Goal: Task Accomplishment & Management: Complete application form

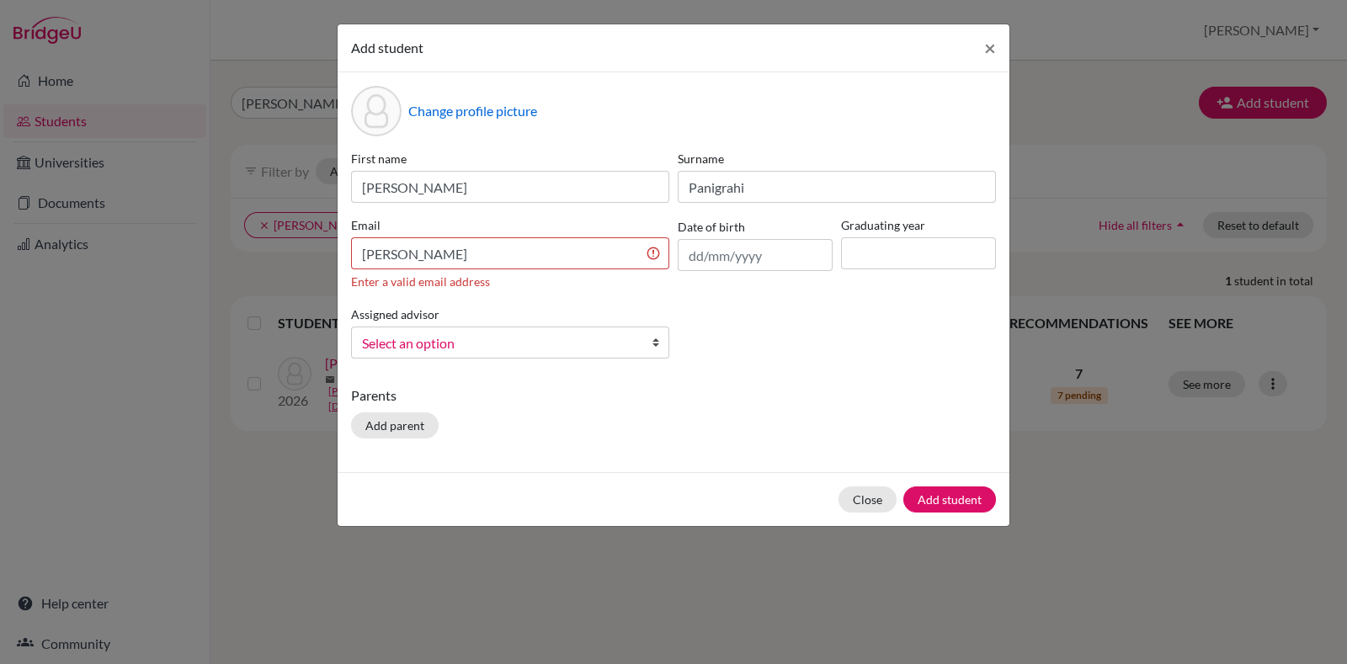
type input "Panigrahi"
click at [371, 250] on input "Snigdha Panigrahi" at bounding box center [510, 253] width 318 height 32
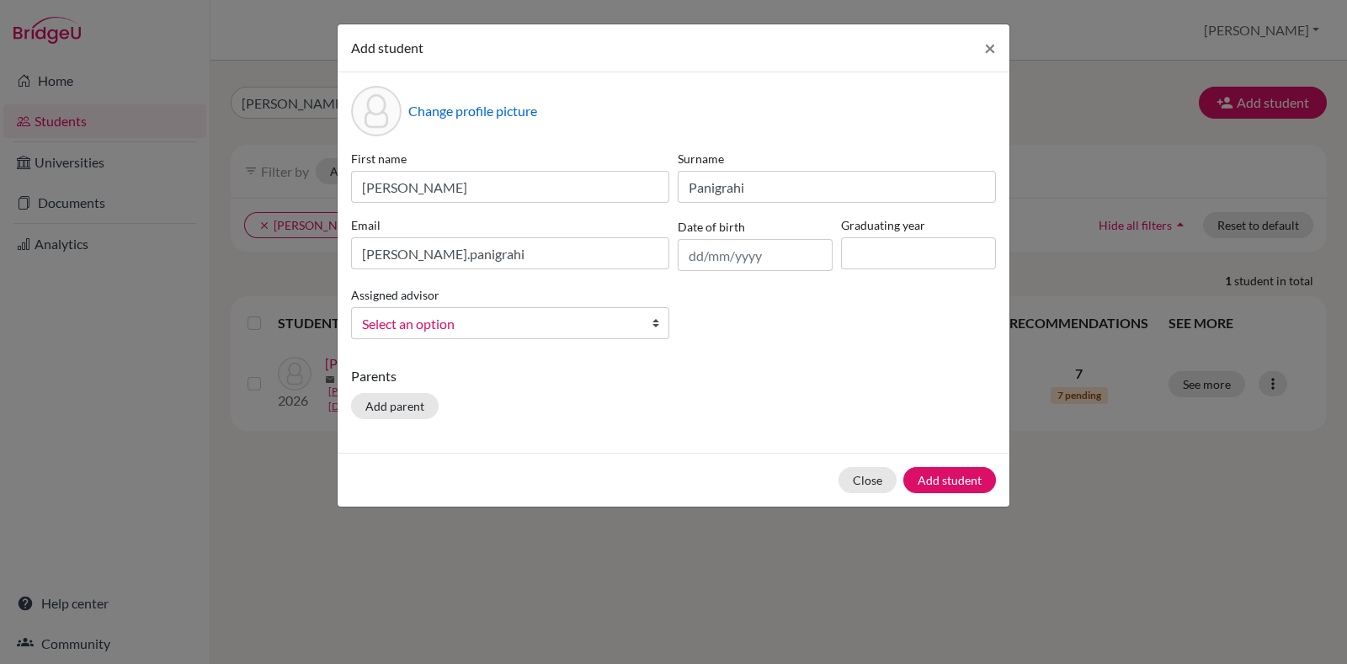
drag, startPoint x: 538, startPoint y: 230, endPoint x: 527, endPoint y: 253, distance: 25.2
click at [536, 231] on label "Email" at bounding box center [510, 225] width 318 height 18
click at [527, 253] on input "snigdha.panigrahi" at bounding box center [510, 253] width 318 height 32
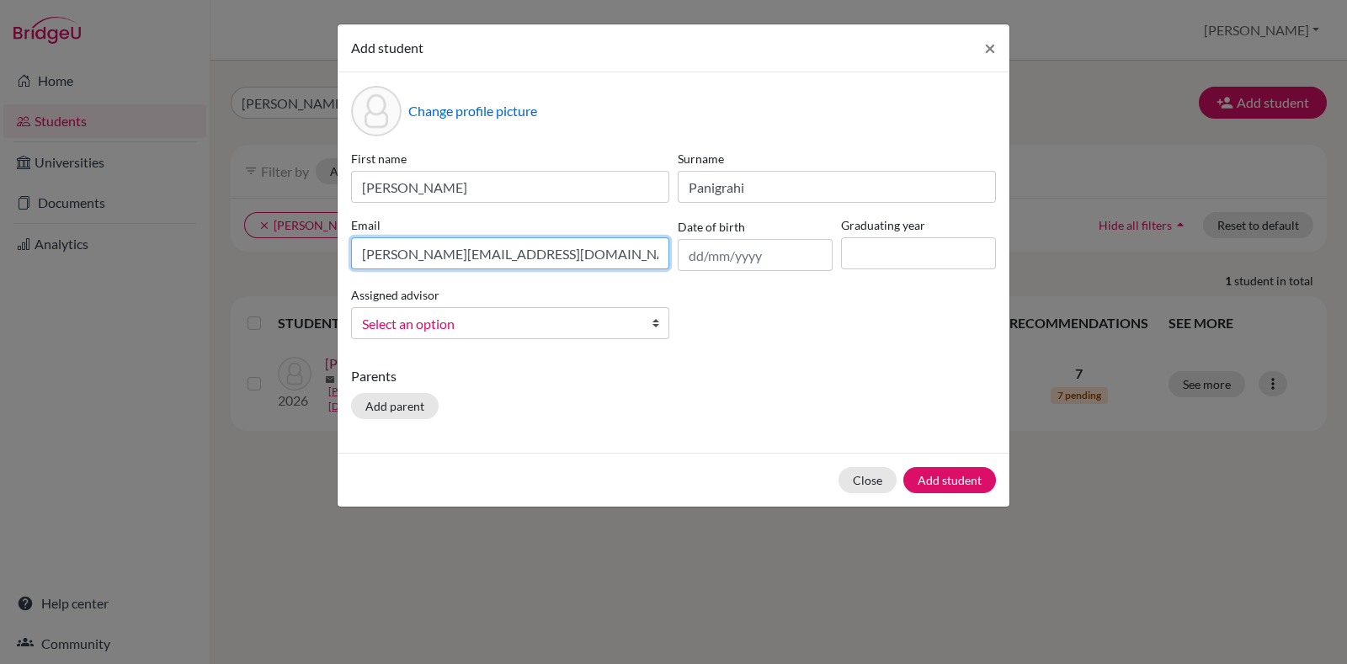
type input "snigdha.panigrahi@candorschool.net"
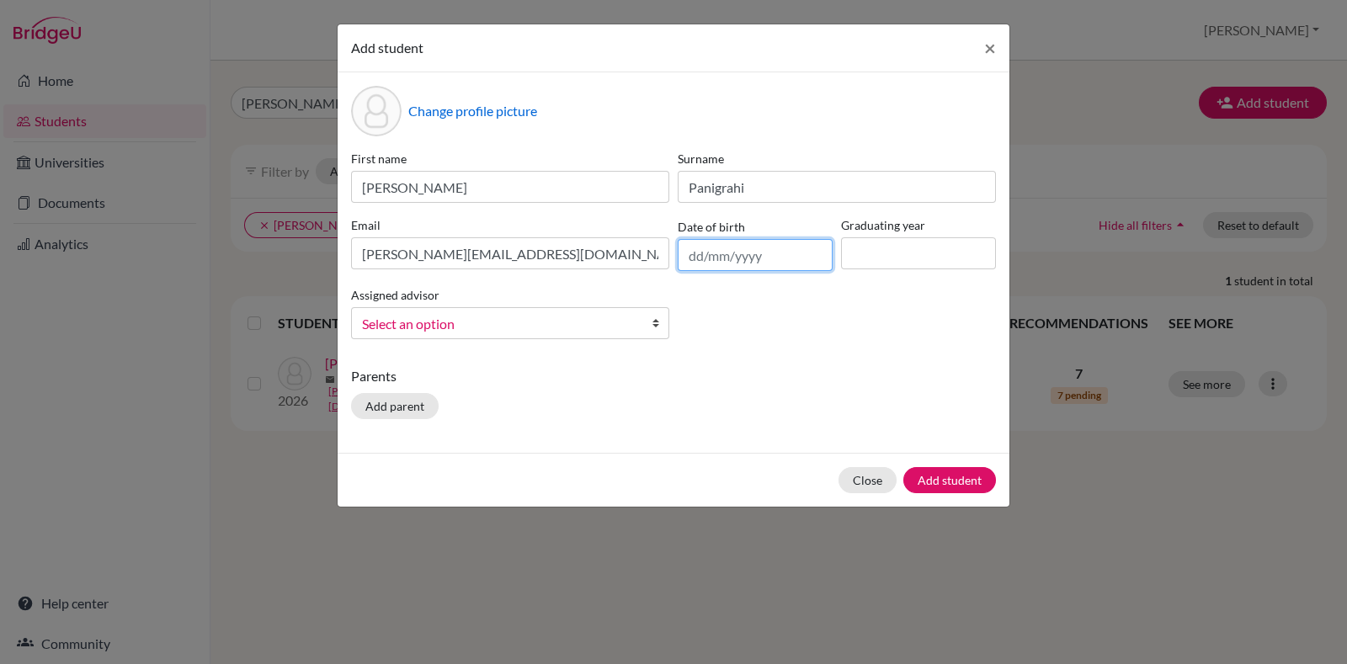
click at [761, 250] on input "text" at bounding box center [755, 255] width 155 height 32
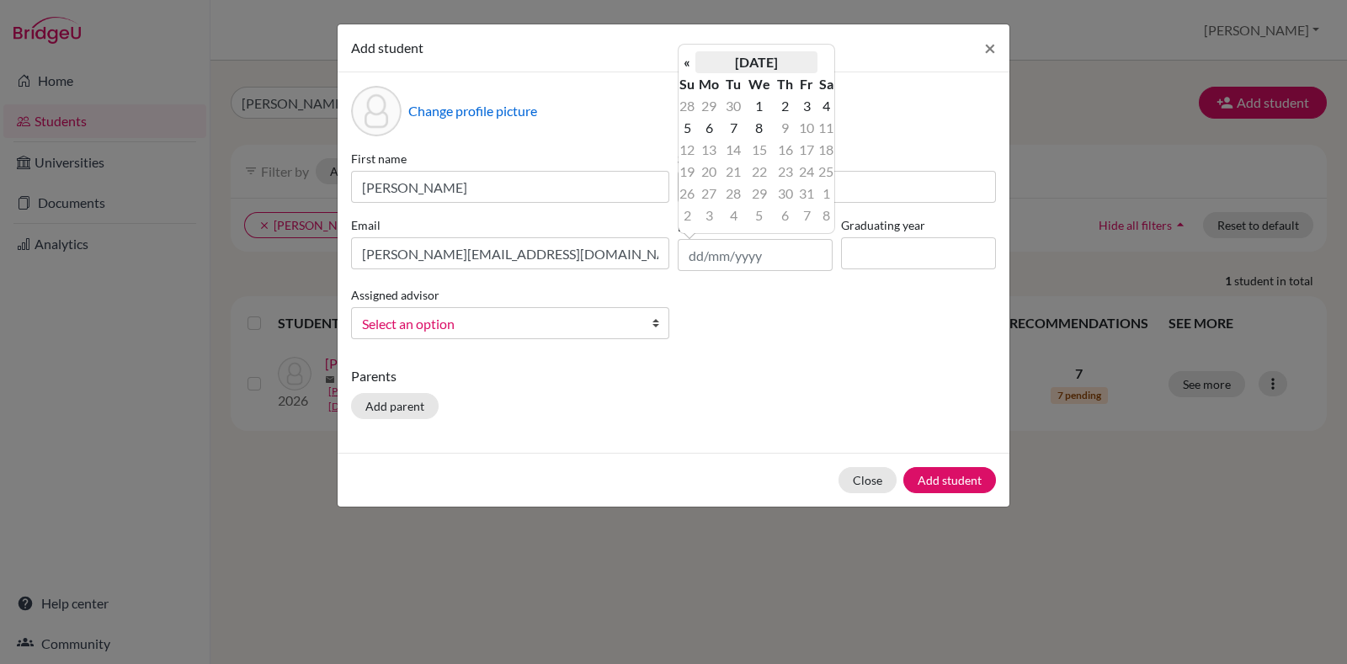
click at [740, 59] on th "October 2025" at bounding box center [757, 62] width 122 height 22
click at [743, 68] on th "2025" at bounding box center [757, 68] width 122 height 22
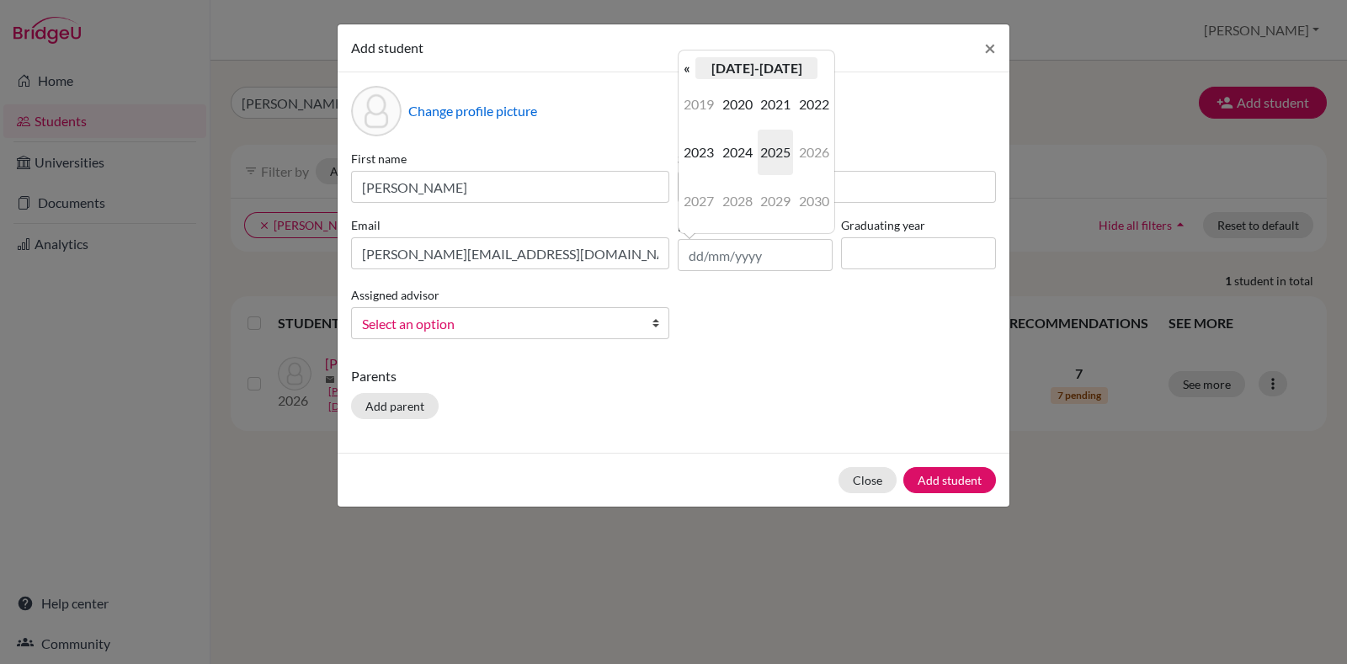
click at [748, 69] on th "2020-2029" at bounding box center [757, 68] width 122 height 22
click at [747, 69] on th "2000-2090" at bounding box center [757, 68] width 122 height 22
click at [745, 105] on span "2000" at bounding box center [737, 104] width 35 height 45
click at [744, 100] on span "2000" at bounding box center [737, 104] width 35 height 45
click at [777, 194] on span "2009" at bounding box center [775, 201] width 35 height 45
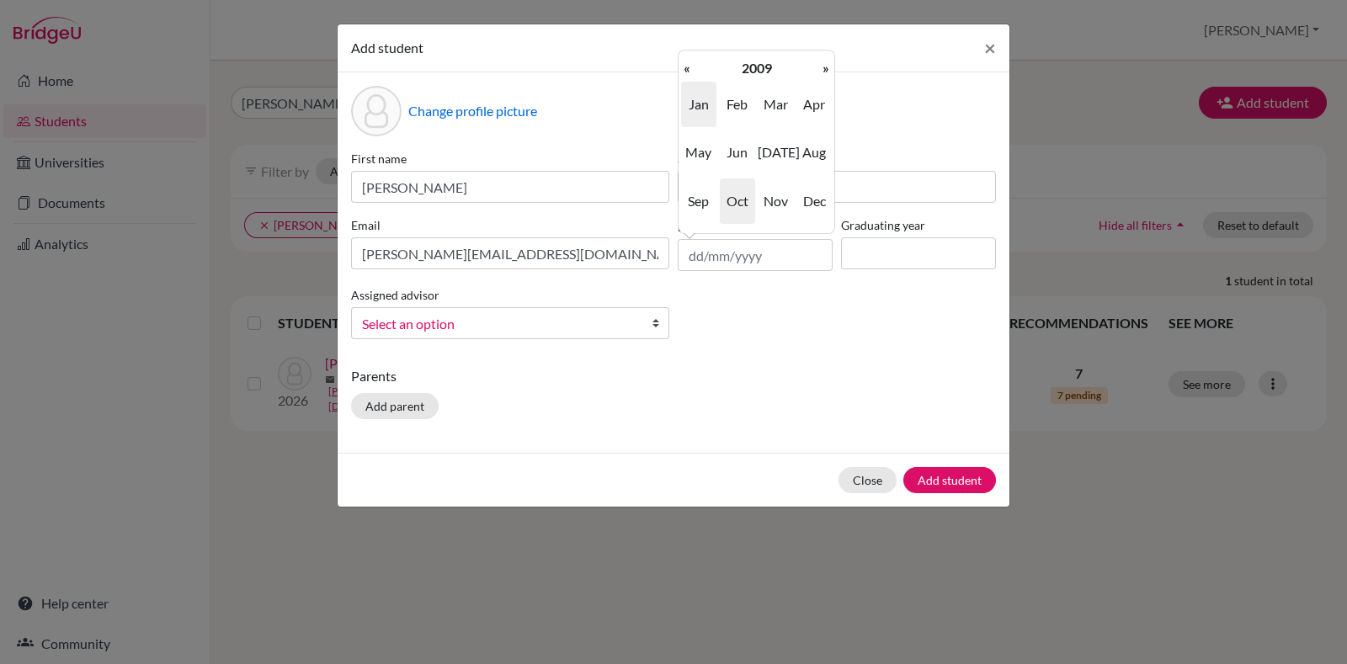
click at [700, 104] on span "Jan" at bounding box center [698, 104] width 35 height 45
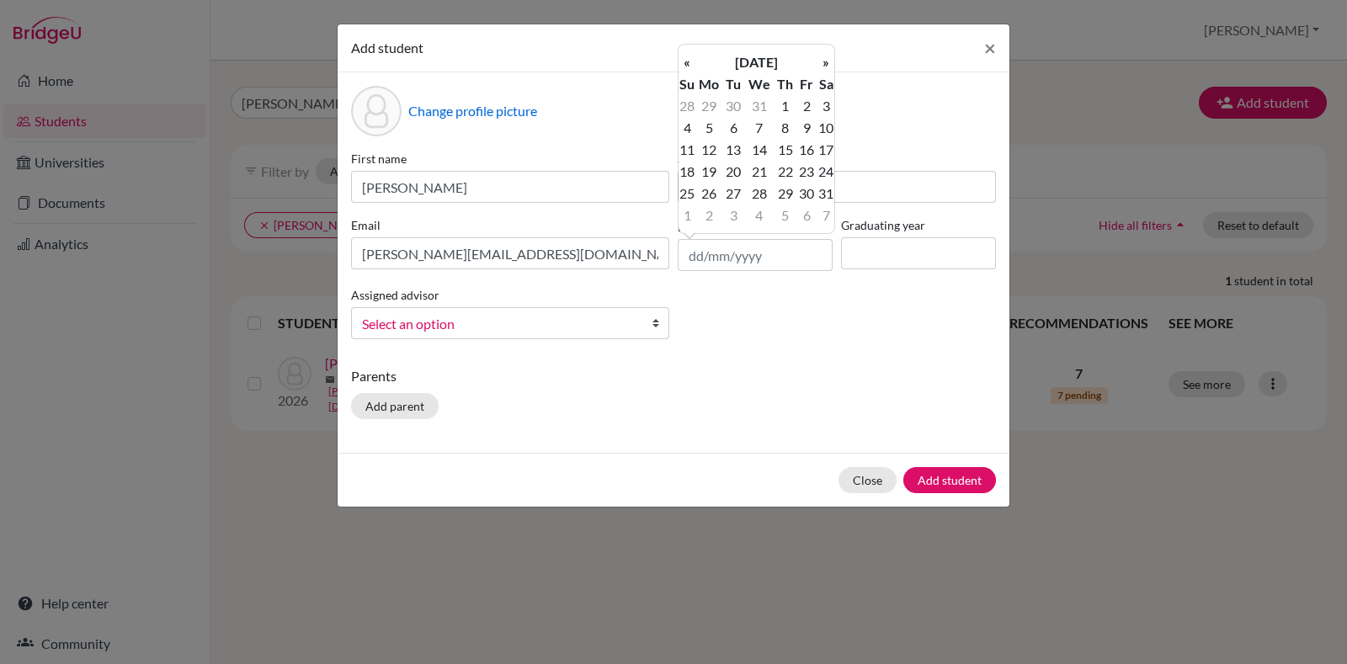
drag, startPoint x: 832, startPoint y: 148, endPoint x: 831, endPoint y: 168, distance: 20.2
click at [830, 148] on td "17" at bounding box center [826, 150] width 17 height 22
type input "17/01/2009"
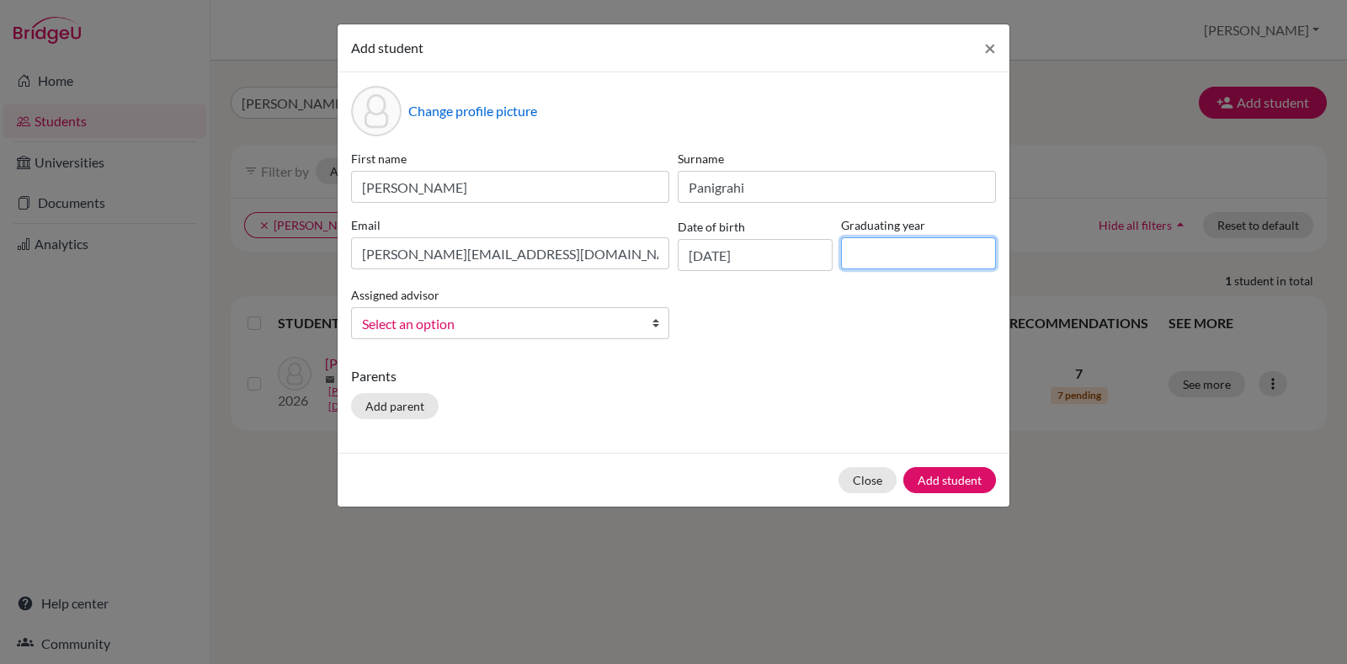
drag, startPoint x: 879, startPoint y: 243, endPoint x: 888, endPoint y: 268, distance: 26.1
click at [879, 243] on input at bounding box center [918, 253] width 155 height 32
type input "2026"
click at [644, 323] on link "Select an option" at bounding box center [510, 323] width 318 height 32
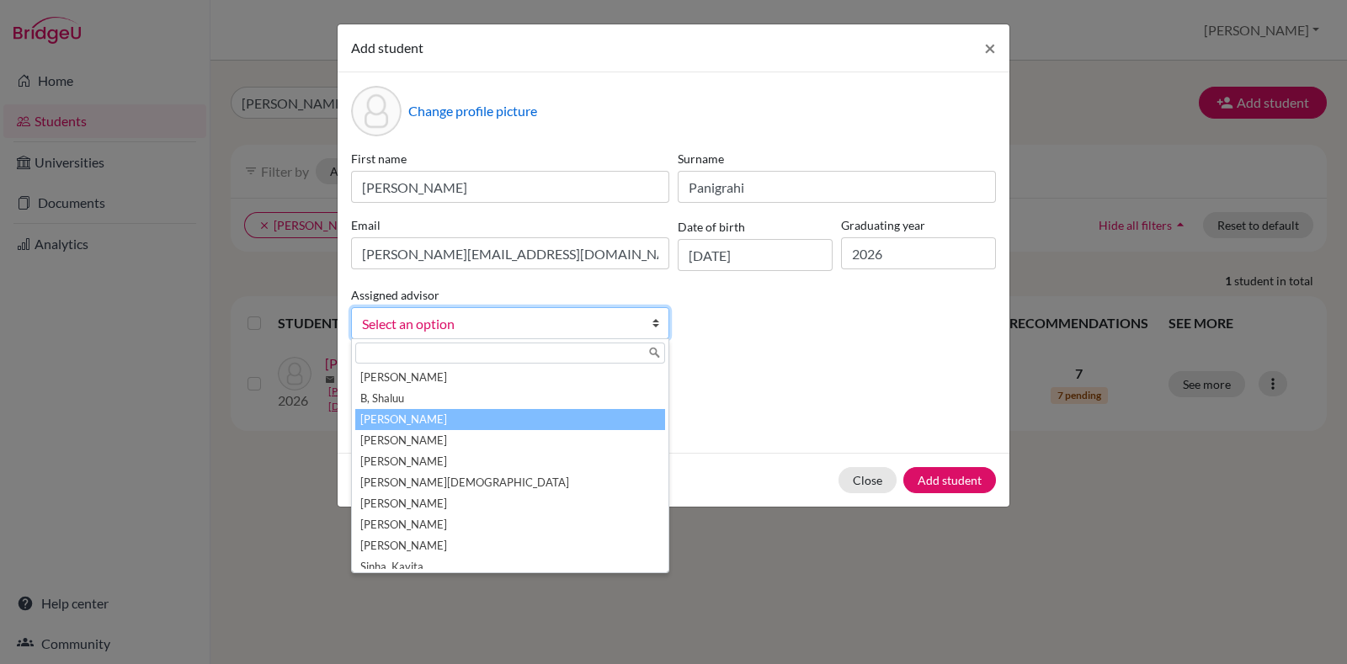
click at [476, 410] on li "[PERSON_NAME]" at bounding box center [510, 419] width 310 height 21
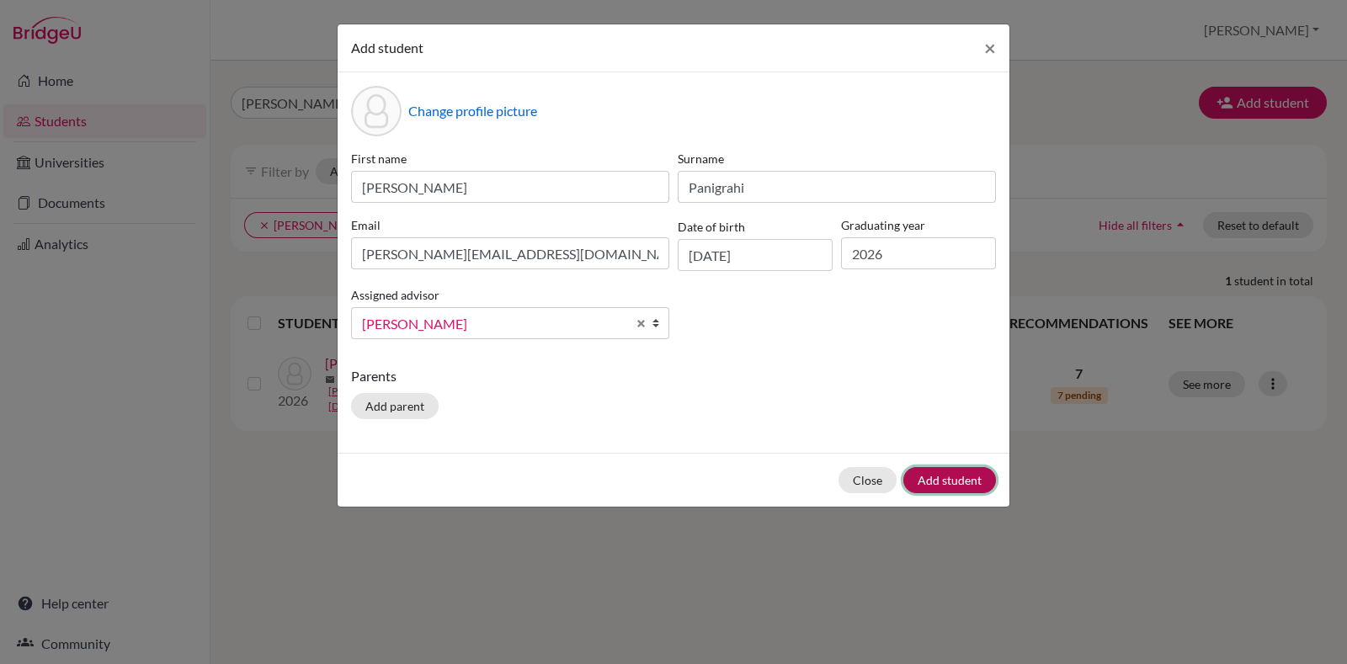
click at [973, 481] on button "Add student" at bounding box center [950, 480] width 93 height 26
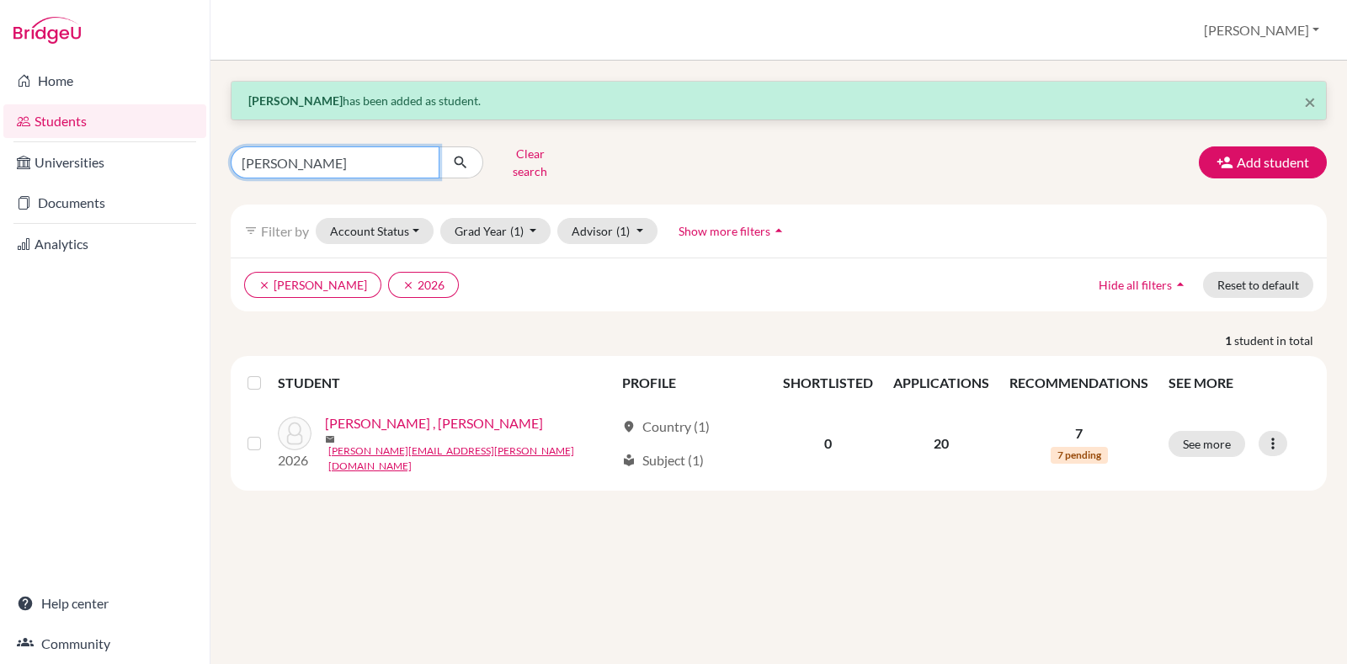
click at [361, 153] on input "dalvin" at bounding box center [335, 163] width 209 height 32
paste input "Panigrahi"
type input "Panigrahi"
click at [461, 155] on icon "submit" at bounding box center [460, 162] width 17 height 17
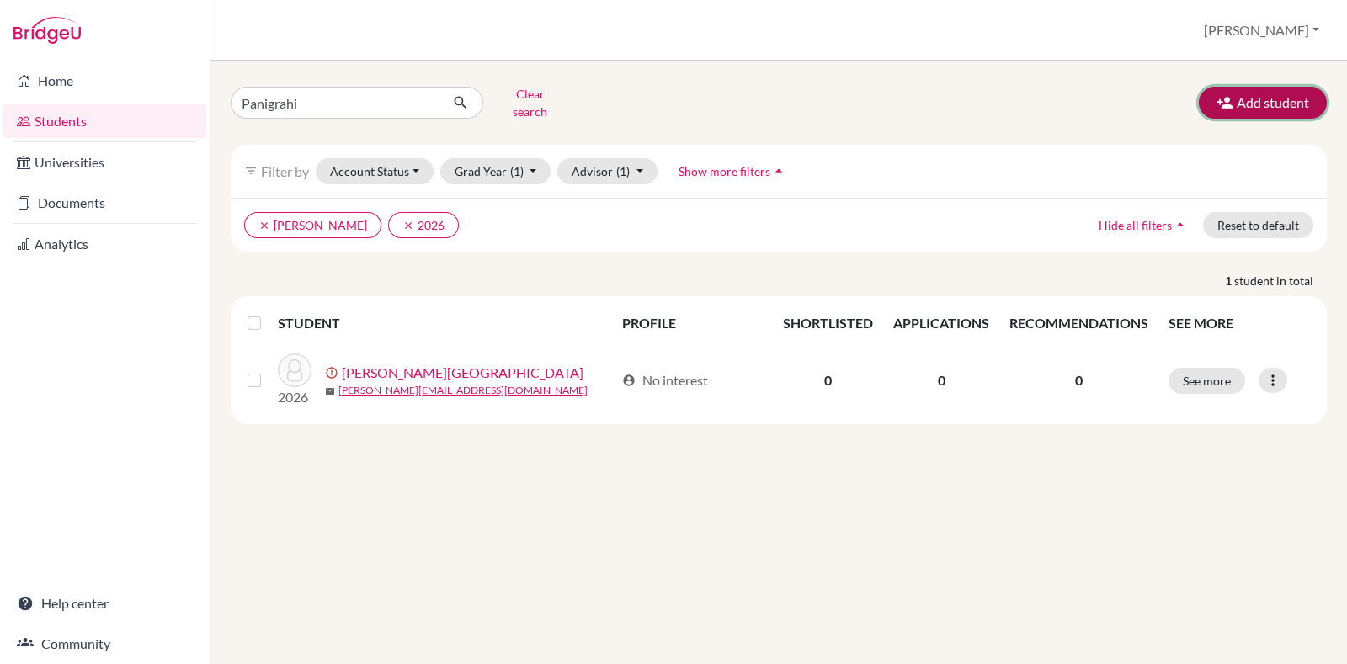
click at [1308, 93] on button "Add student" at bounding box center [1263, 103] width 128 height 32
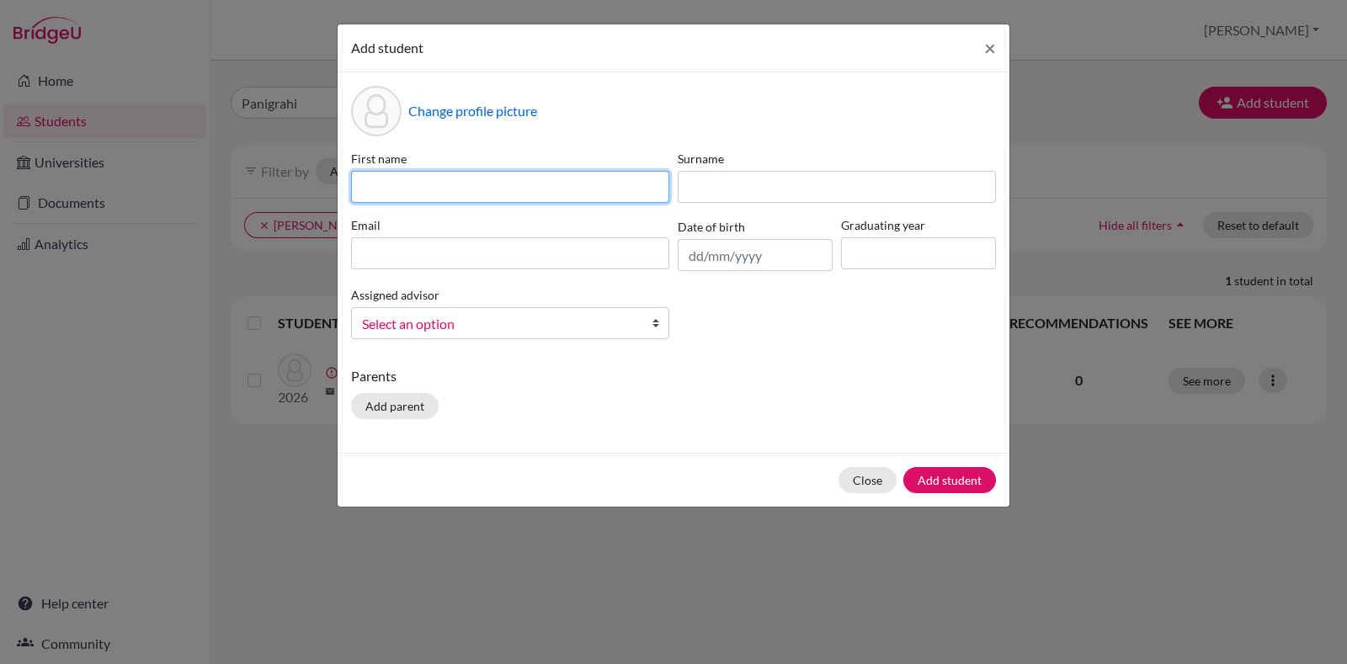
click at [595, 189] on input at bounding box center [510, 187] width 318 height 32
paste input "Srishti Raju Agasimani"
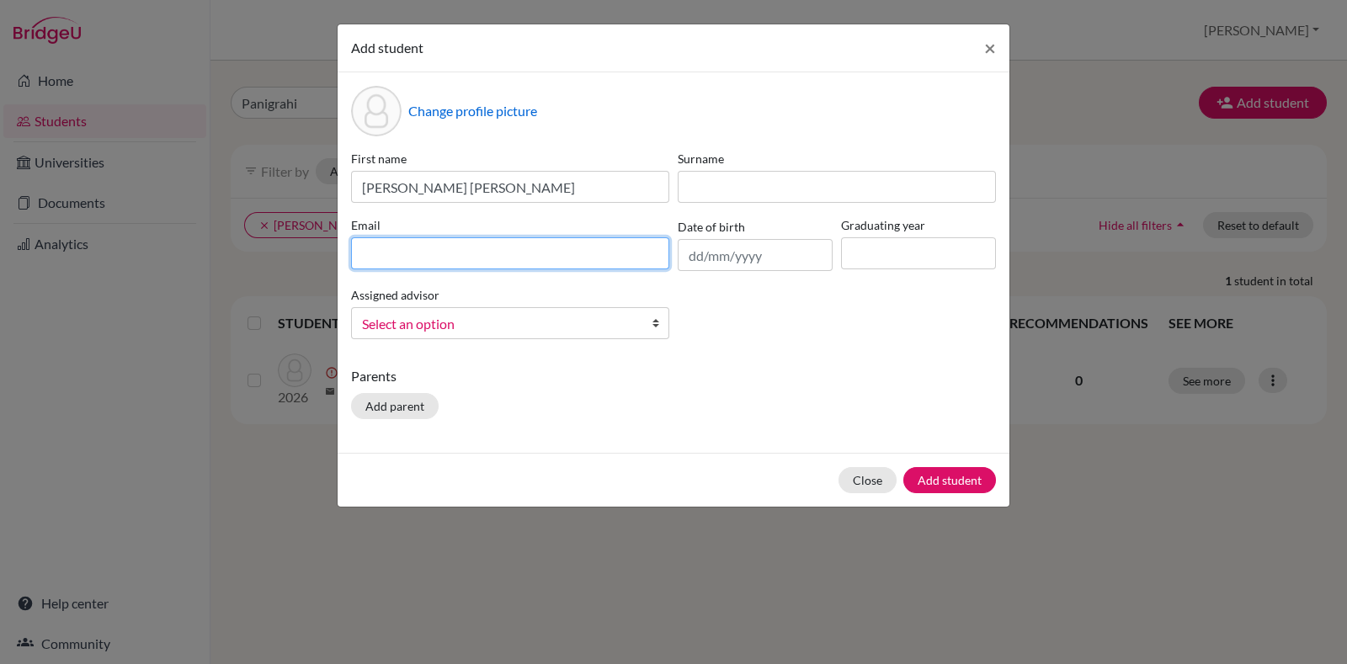
click at [442, 248] on input at bounding box center [510, 253] width 318 height 32
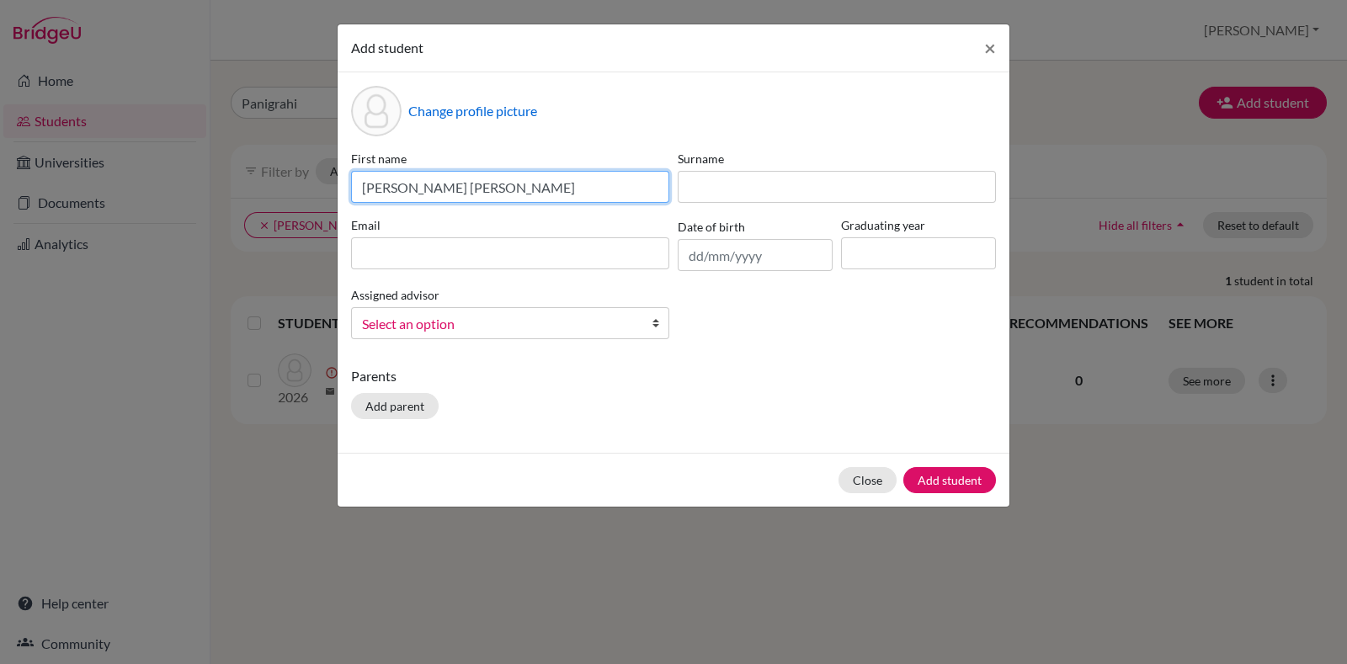
click at [455, 189] on input "Srishti Raju Agasimani" at bounding box center [510, 187] width 318 height 32
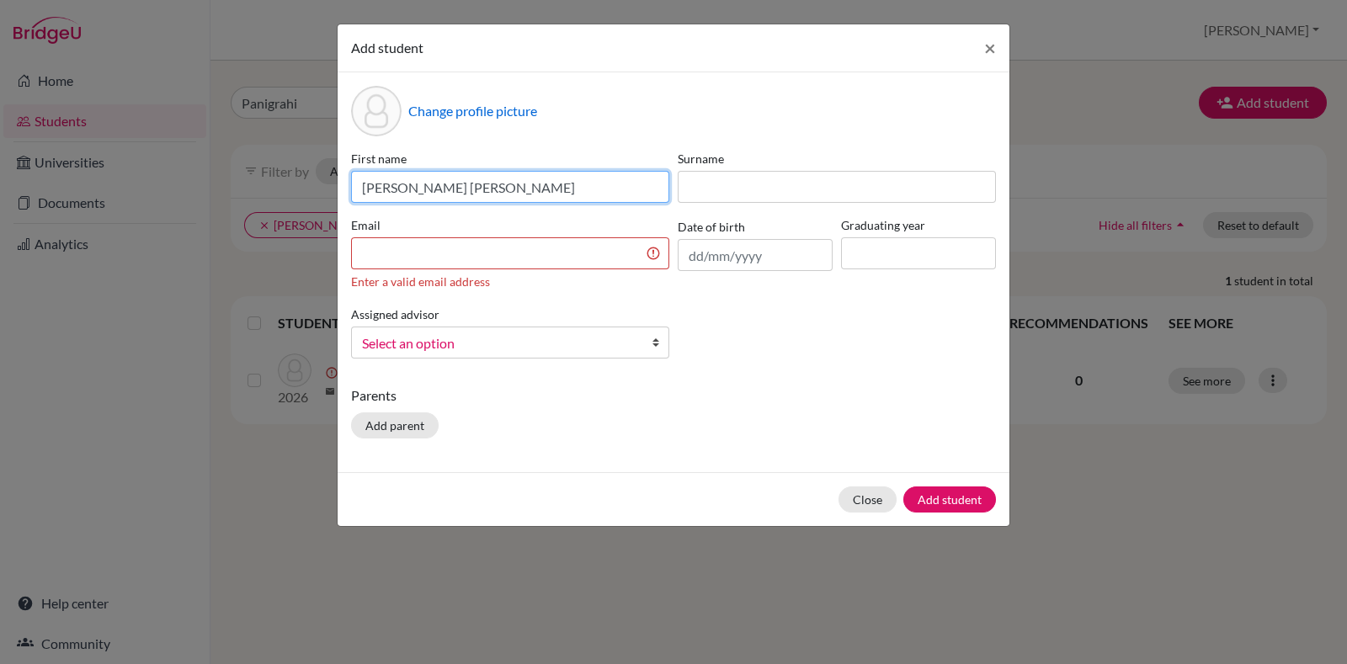
click at [455, 189] on input "Srishti Raju Agasimani" at bounding box center [510, 187] width 318 height 32
type input "Srishti Raju"
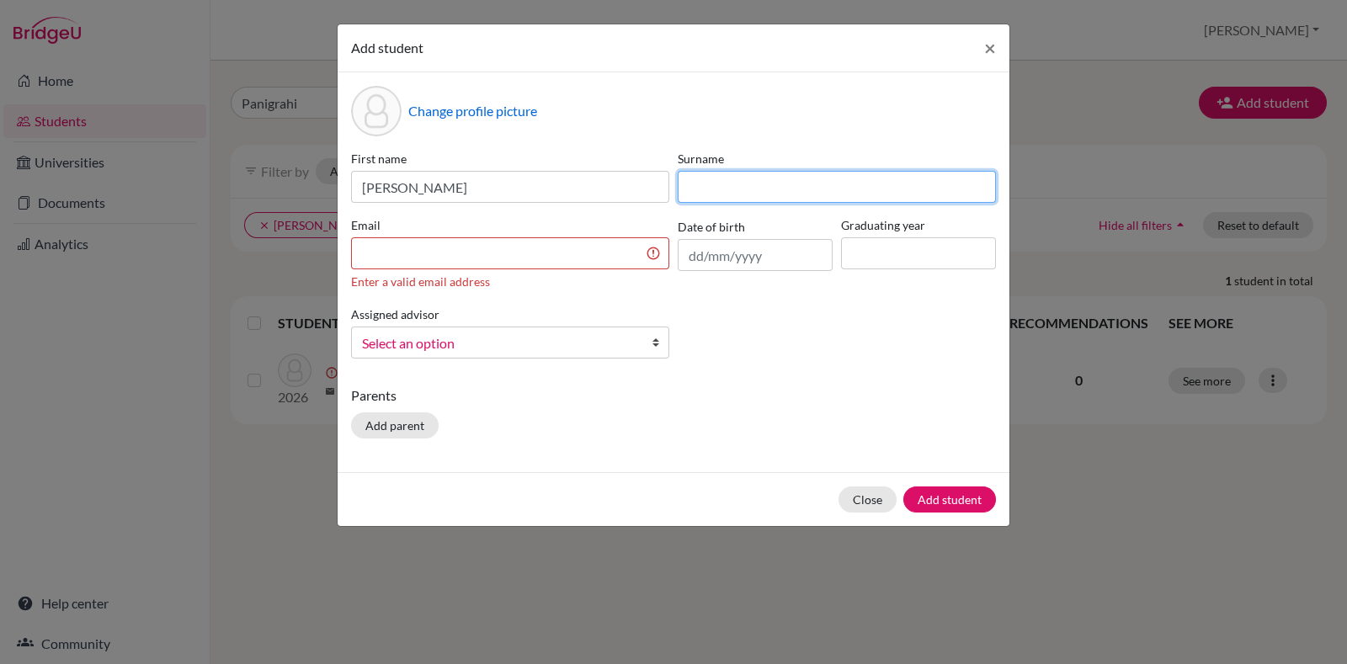
click at [808, 189] on input at bounding box center [837, 187] width 318 height 32
paste input "Agasimani"
type input "Agasimani"
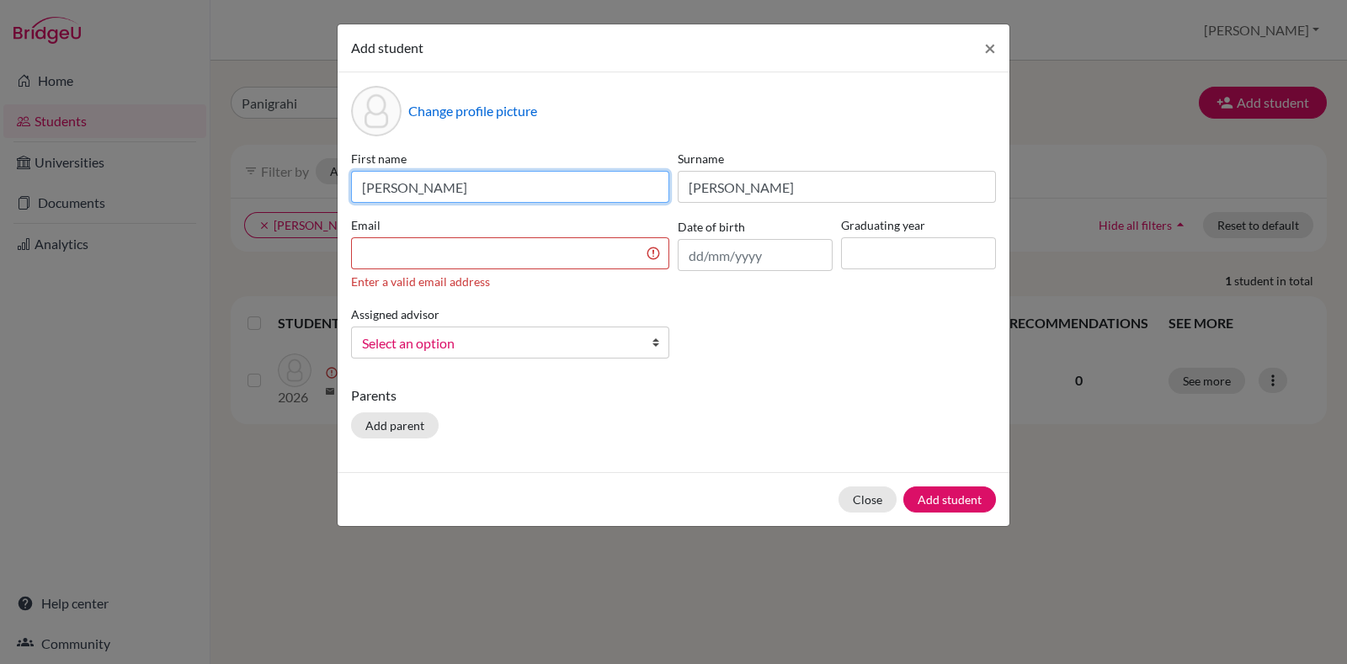
click at [367, 187] on input "Srishti Raju" at bounding box center [510, 187] width 318 height 32
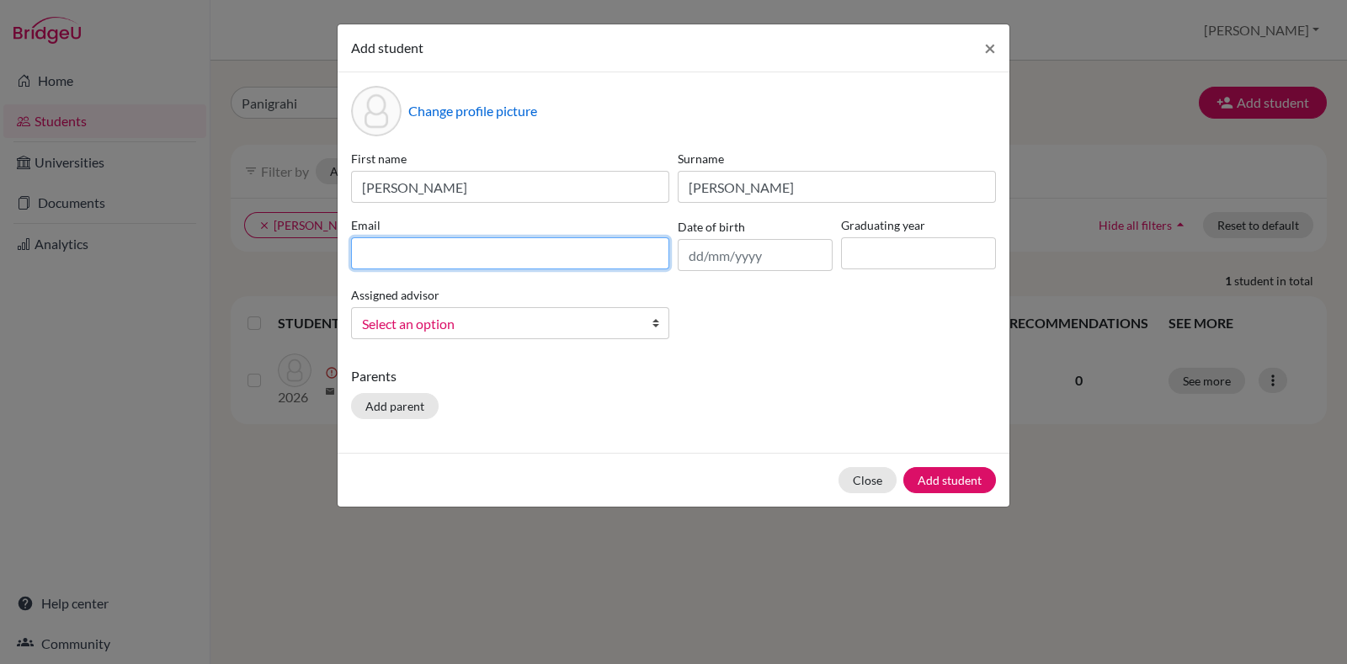
click at [381, 245] on input at bounding box center [510, 253] width 318 height 32
paste input "Srishti"
click at [365, 254] on input "Srishti" at bounding box center [510, 253] width 318 height 32
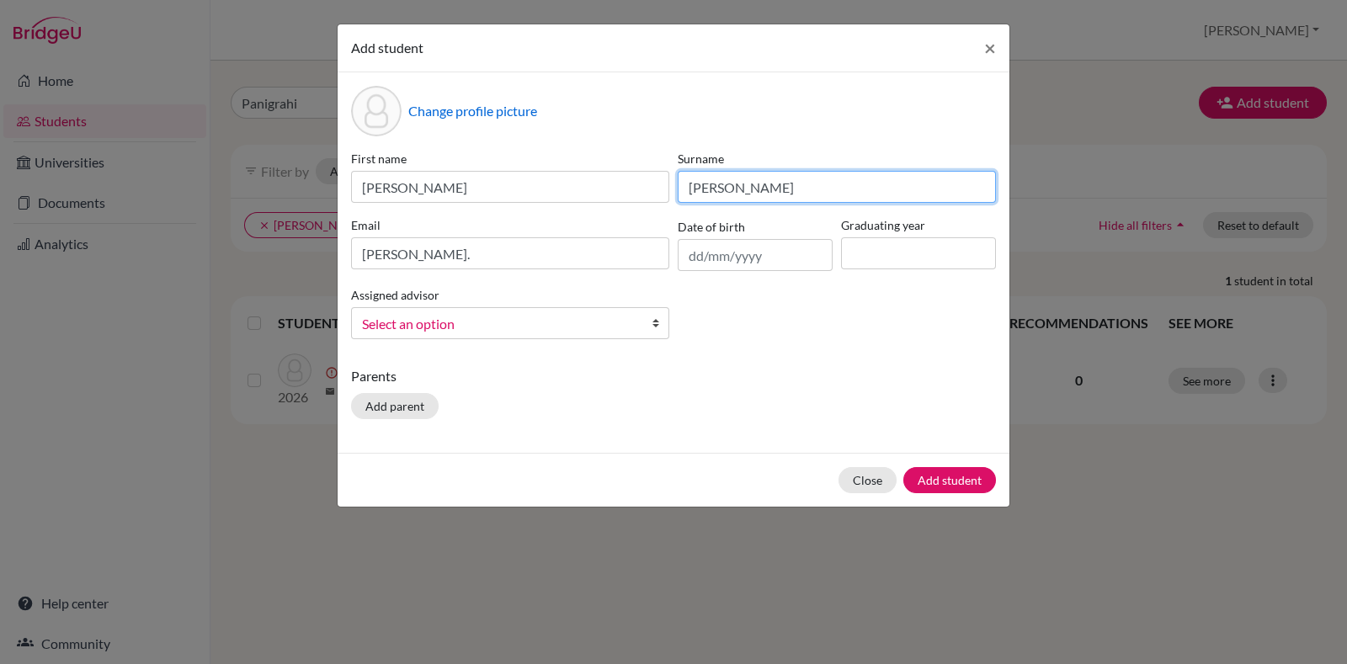
click at [722, 185] on input "Agasimani" at bounding box center [837, 187] width 318 height 32
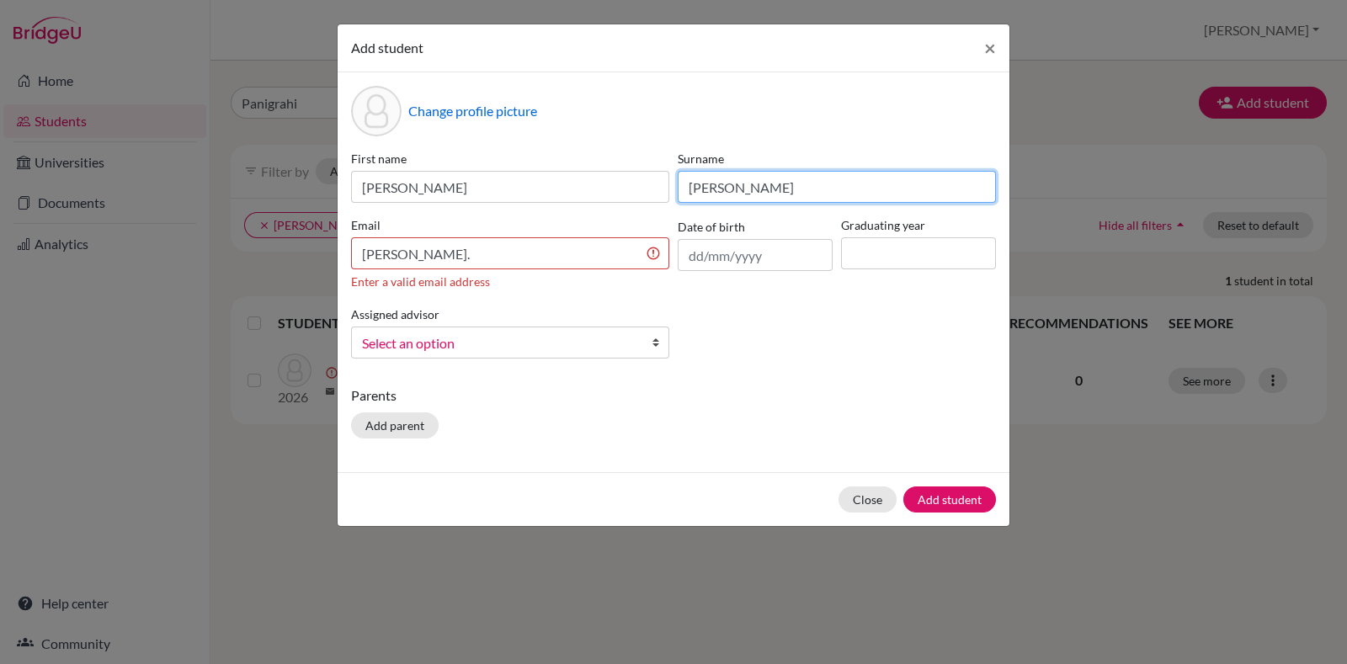
click at [722, 185] on input "Agasimani" at bounding box center [837, 187] width 318 height 32
click at [568, 243] on input "srishti." at bounding box center [510, 253] width 318 height 32
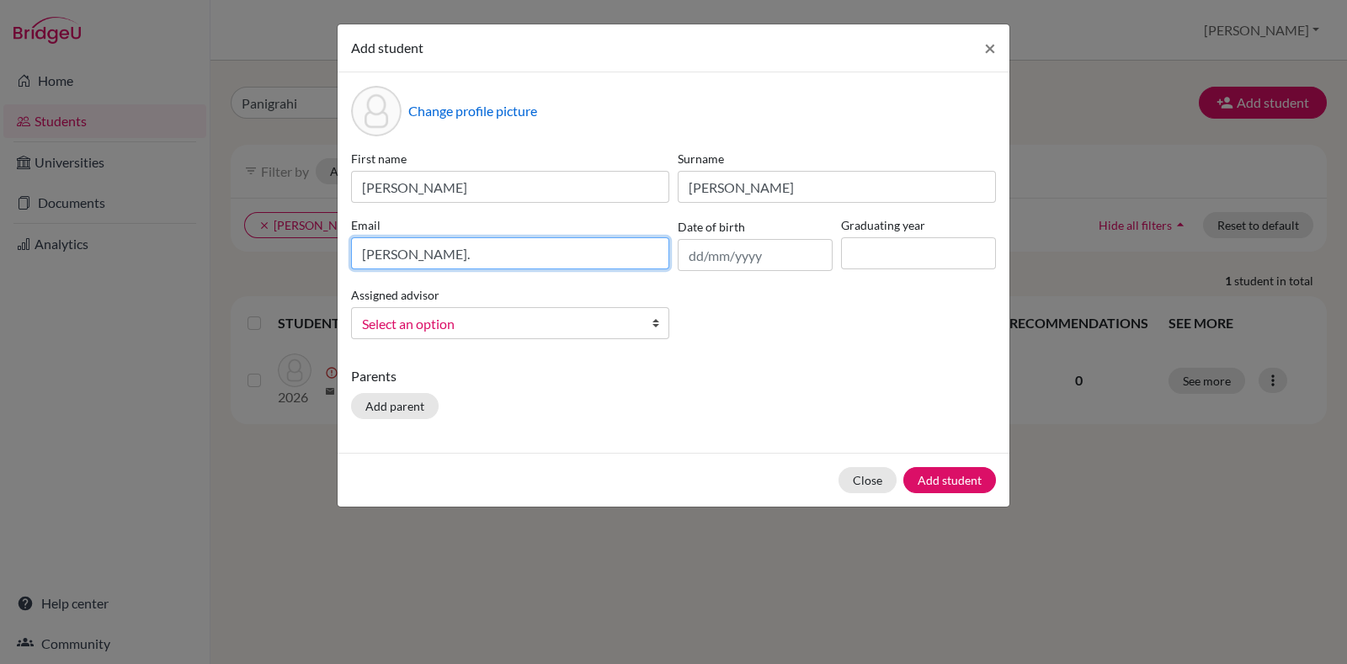
paste input "Agasimani"
click at [413, 252] on input "srishti. Agasimani" at bounding box center [510, 253] width 318 height 32
drag, startPoint x: 405, startPoint y: 258, endPoint x: 397, endPoint y: 293, distance: 36.4
click at [407, 259] on input "srishti. agasimani" at bounding box center [510, 253] width 318 height 32
click at [547, 253] on input "srishti.agasimani" at bounding box center [510, 253] width 318 height 32
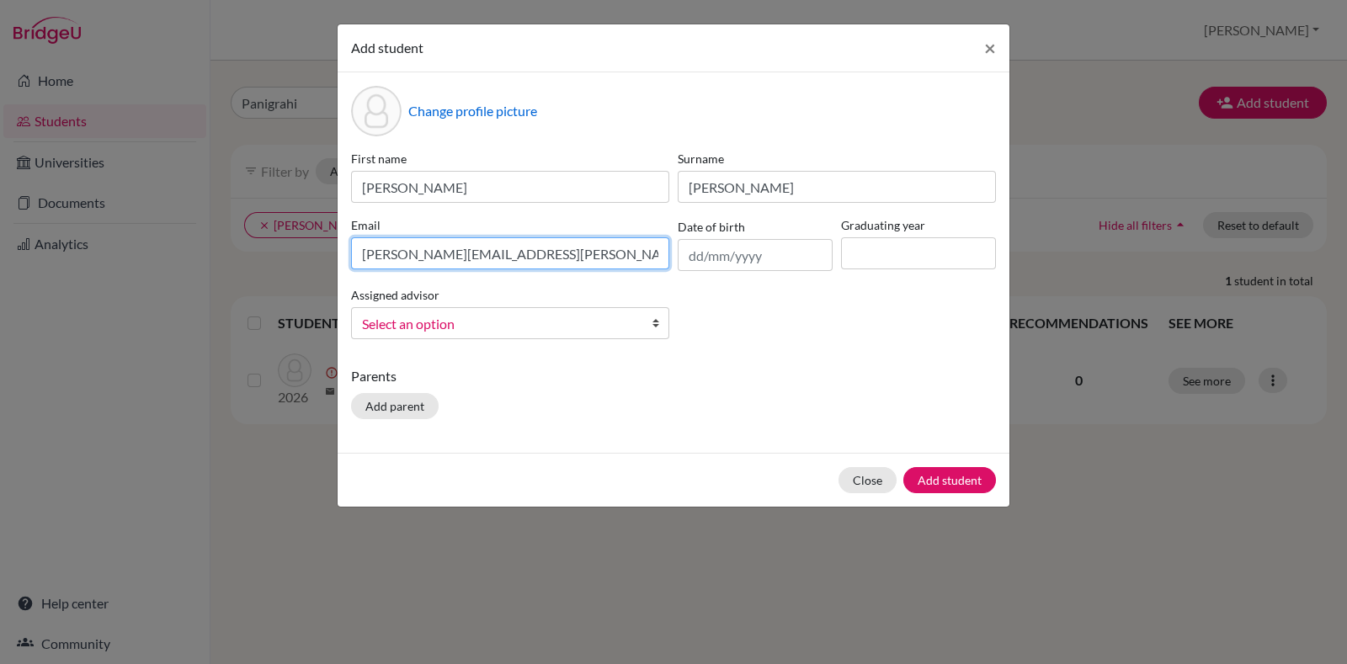
type input "srishti.agasimani@candorschool.net"
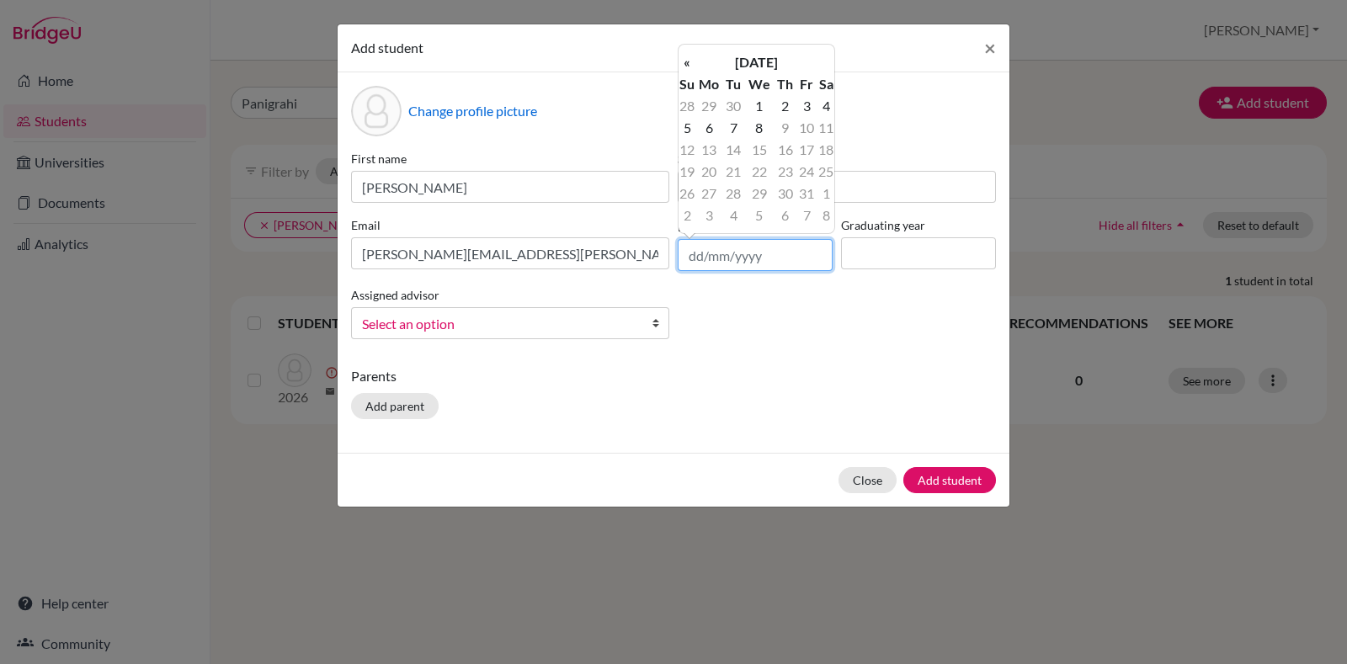
click at [800, 259] on input "text" at bounding box center [755, 255] width 155 height 32
click at [758, 53] on th "October 2025" at bounding box center [757, 62] width 122 height 22
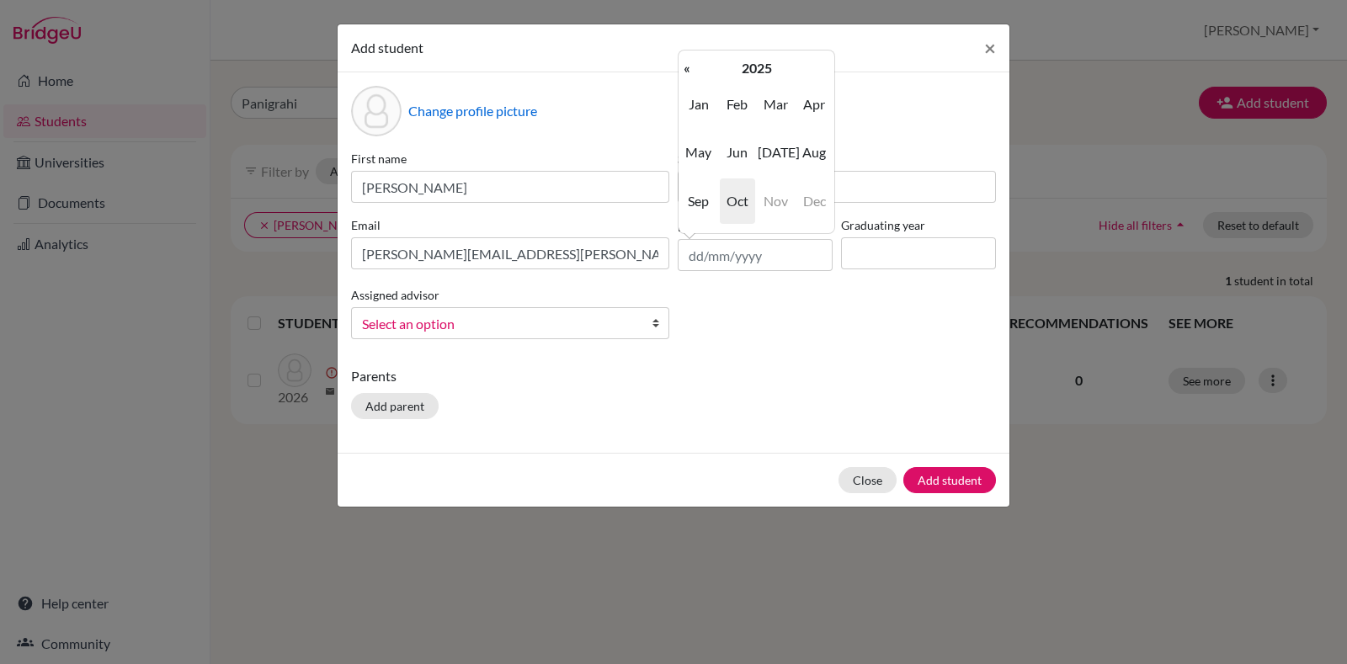
click at [769, 51] on div "« October 2025 » Su Mo Tu We Th Fr Sa 28 29 30 1 2 3 4 5 6 7 8 9 10 11 12 13 14…" at bounding box center [756, 142] width 157 height 184
click at [765, 60] on th "2025" at bounding box center [757, 68] width 122 height 22
click at [733, 72] on th "2020-2029" at bounding box center [757, 68] width 122 height 22
click at [730, 102] on span "2000" at bounding box center [737, 104] width 35 height 45
click at [739, 110] on span "2000" at bounding box center [737, 104] width 35 height 45
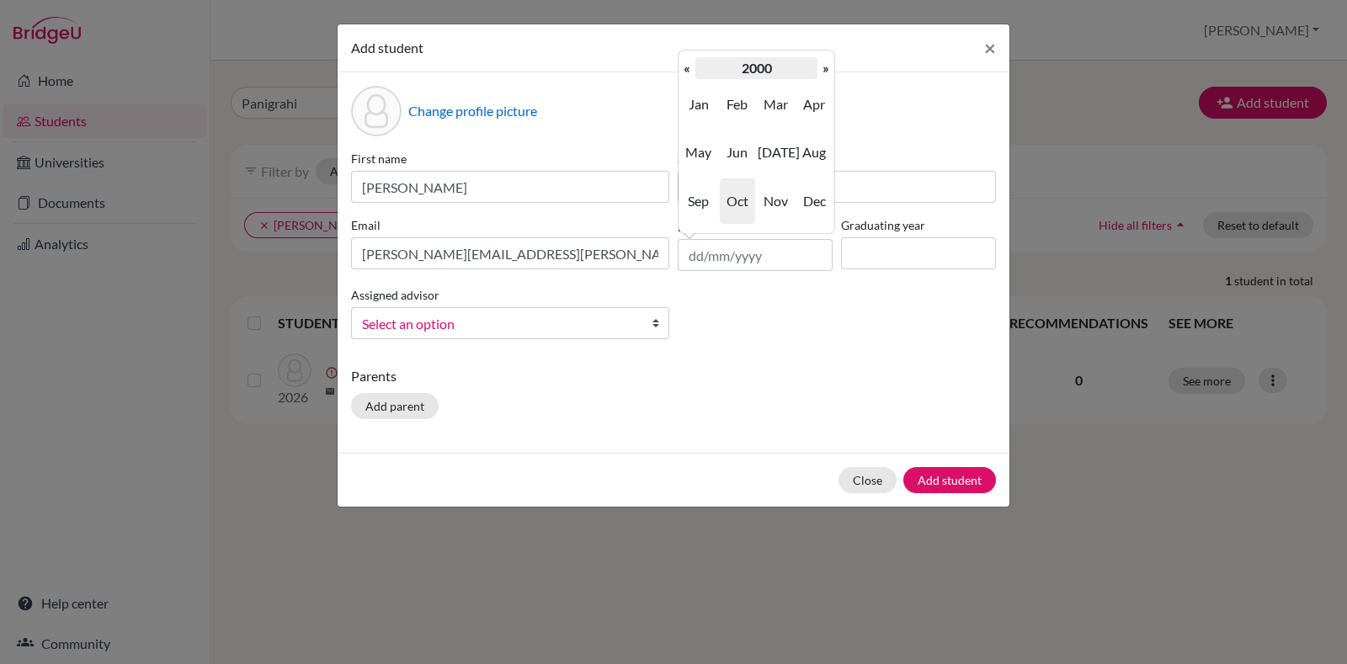
click at [781, 72] on th "2000" at bounding box center [757, 68] width 122 height 22
click at [741, 67] on th "2000-2009" at bounding box center [757, 68] width 122 height 22
click at [733, 117] on span "2000" at bounding box center [737, 104] width 35 height 45
click at [772, 199] on span "2009" at bounding box center [775, 201] width 35 height 45
click at [712, 147] on span "May" at bounding box center [698, 152] width 35 height 45
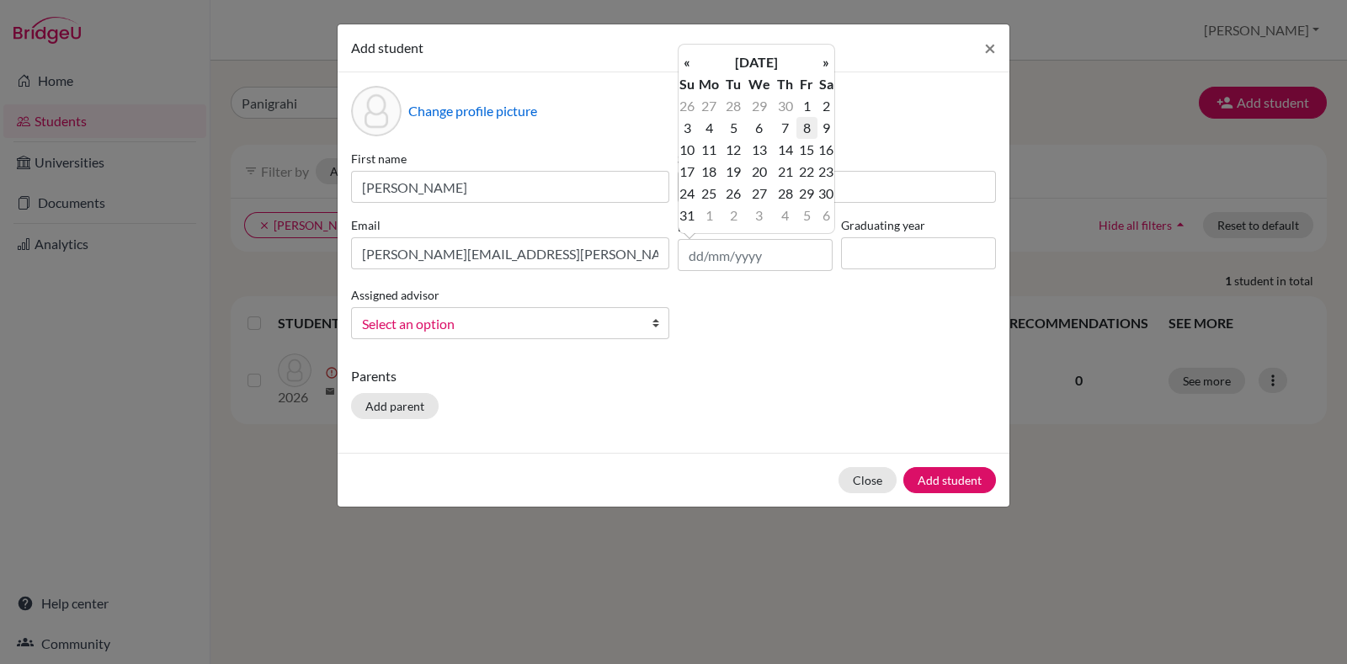
click at [807, 132] on td "8" at bounding box center [807, 128] width 21 height 22
type input "08/05/2009"
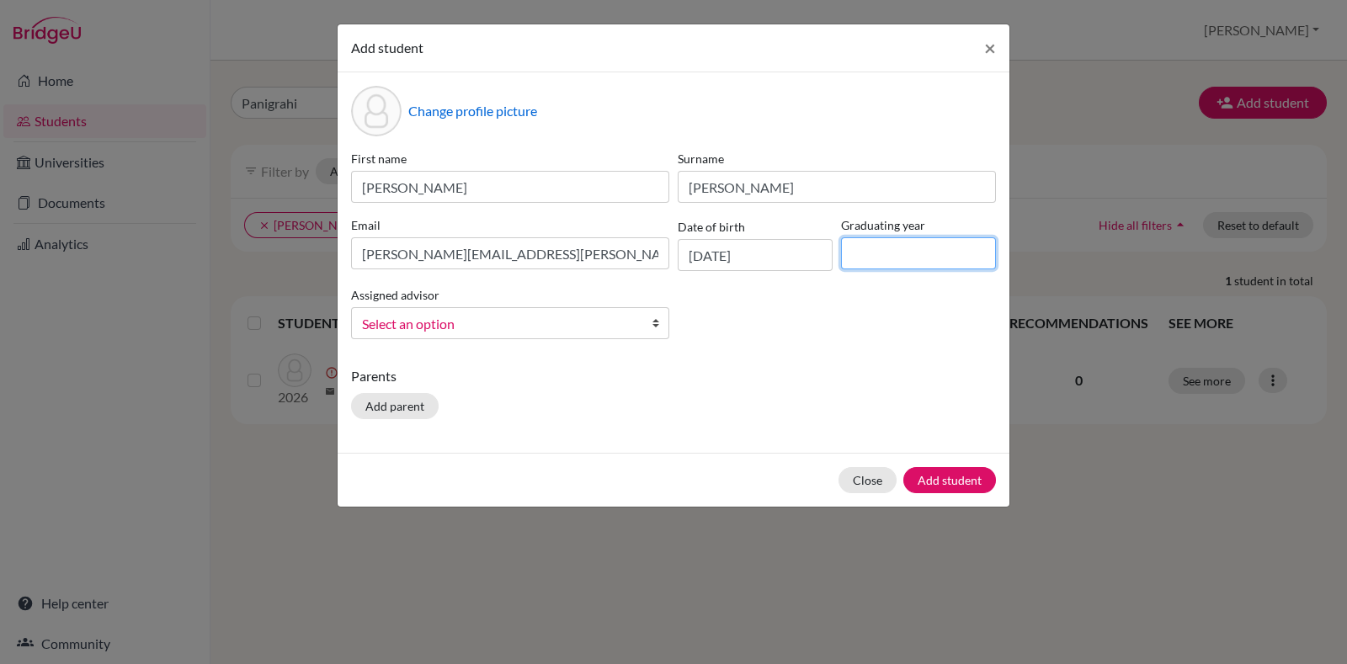
click at [915, 254] on input at bounding box center [918, 253] width 155 height 32
type input "2026"
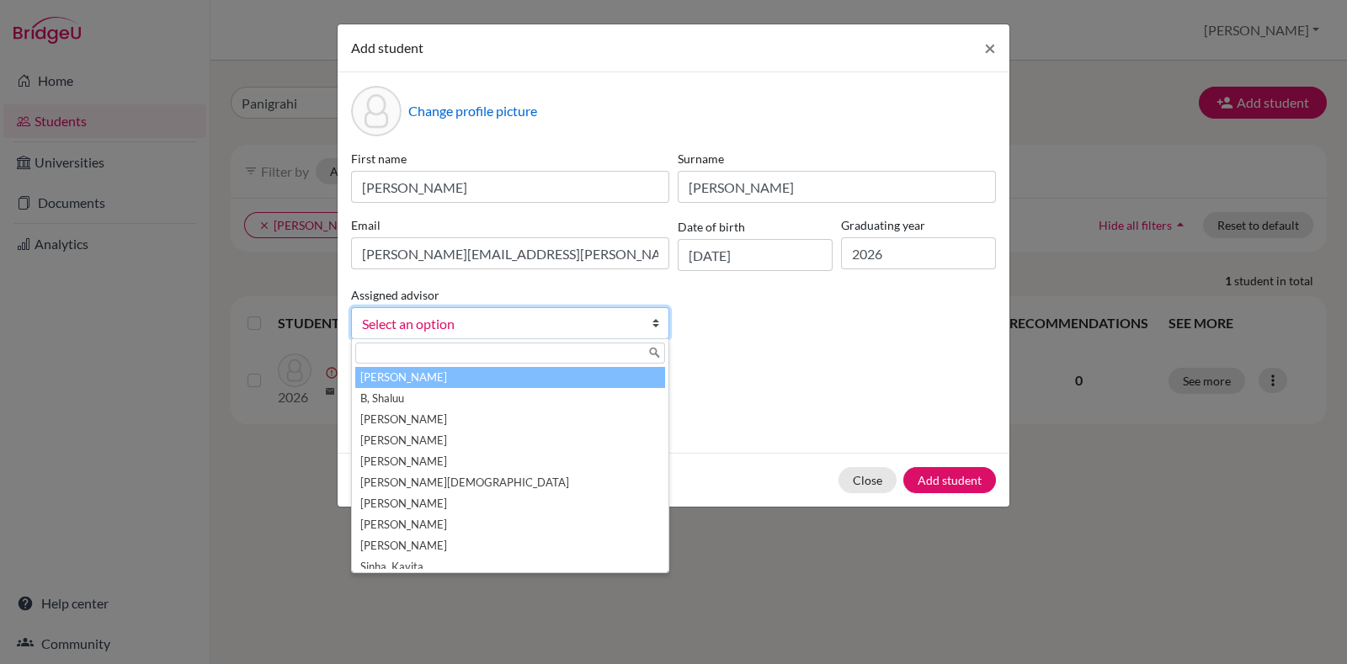
click at [560, 332] on span "Select an option" at bounding box center [499, 324] width 275 height 22
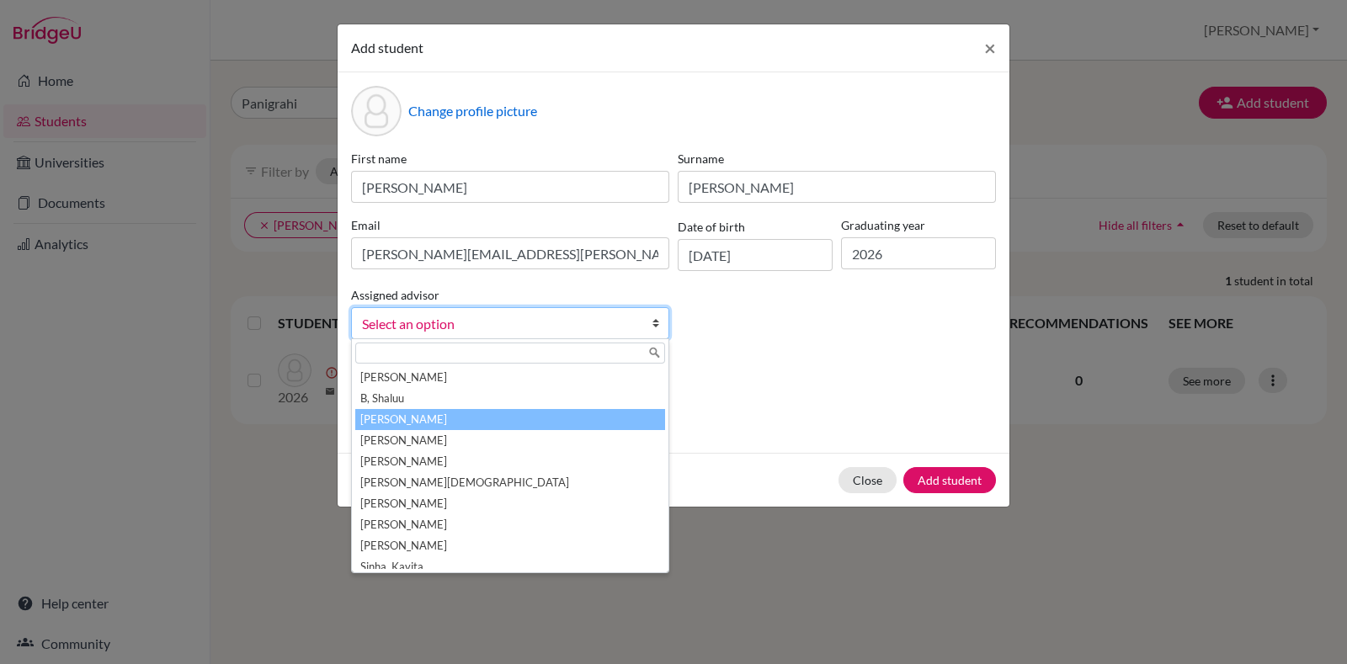
click at [476, 409] on li "Boaz, Priscilla" at bounding box center [510, 419] width 310 height 21
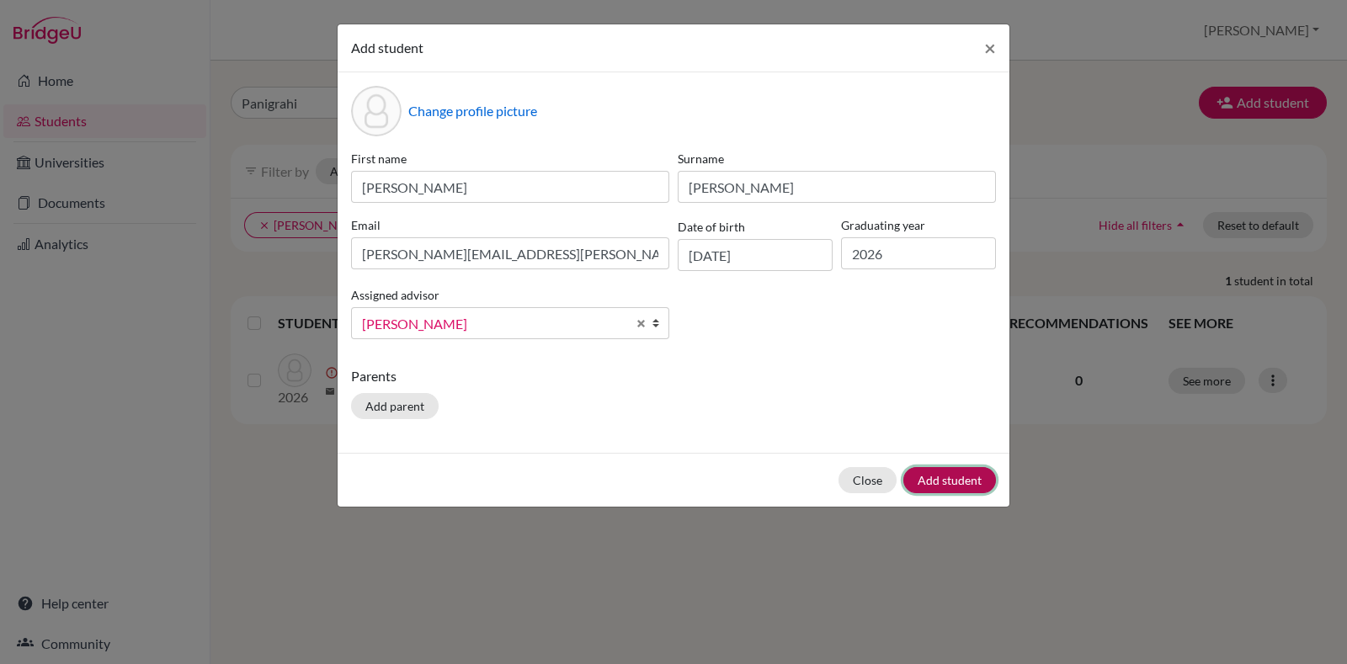
click at [969, 472] on button "Add student" at bounding box center [950, 480] width 93 height 26
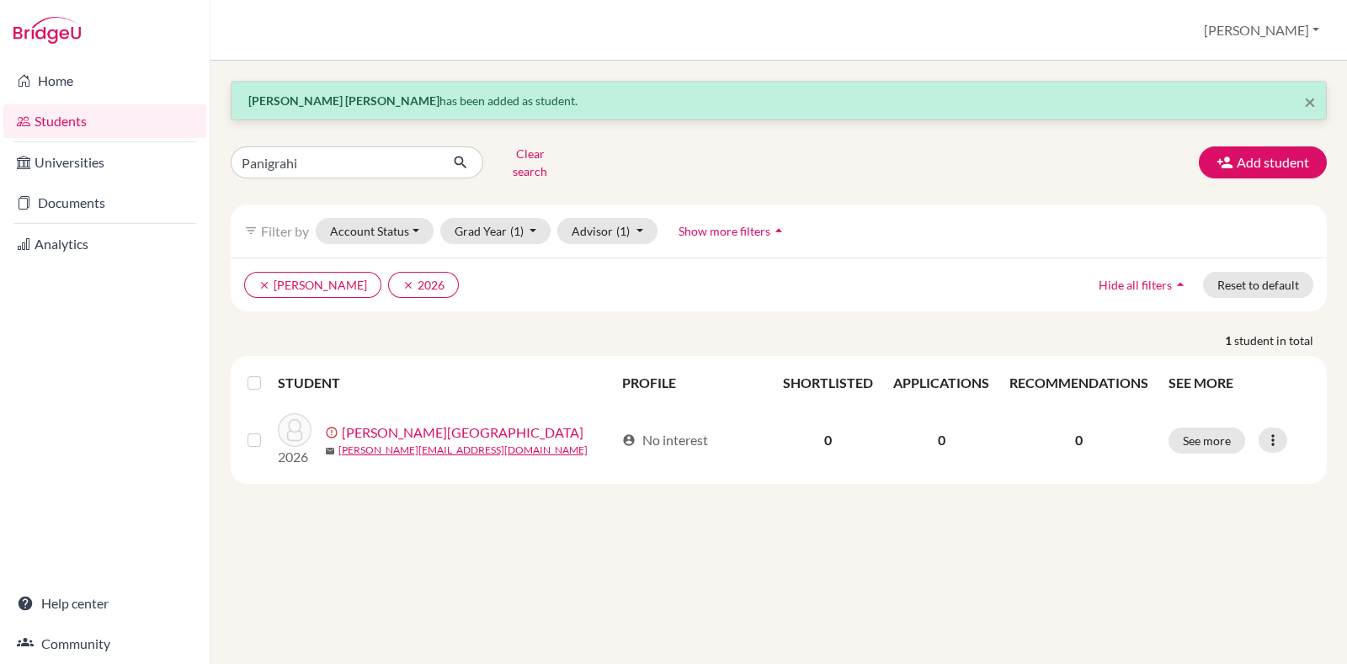
click at [57, 98] on li "Home" at bounding box center [105, 81] width 210 height 40
click at [57, 96] on link "Home" at bounding box center [104, 81] width 203 height 34
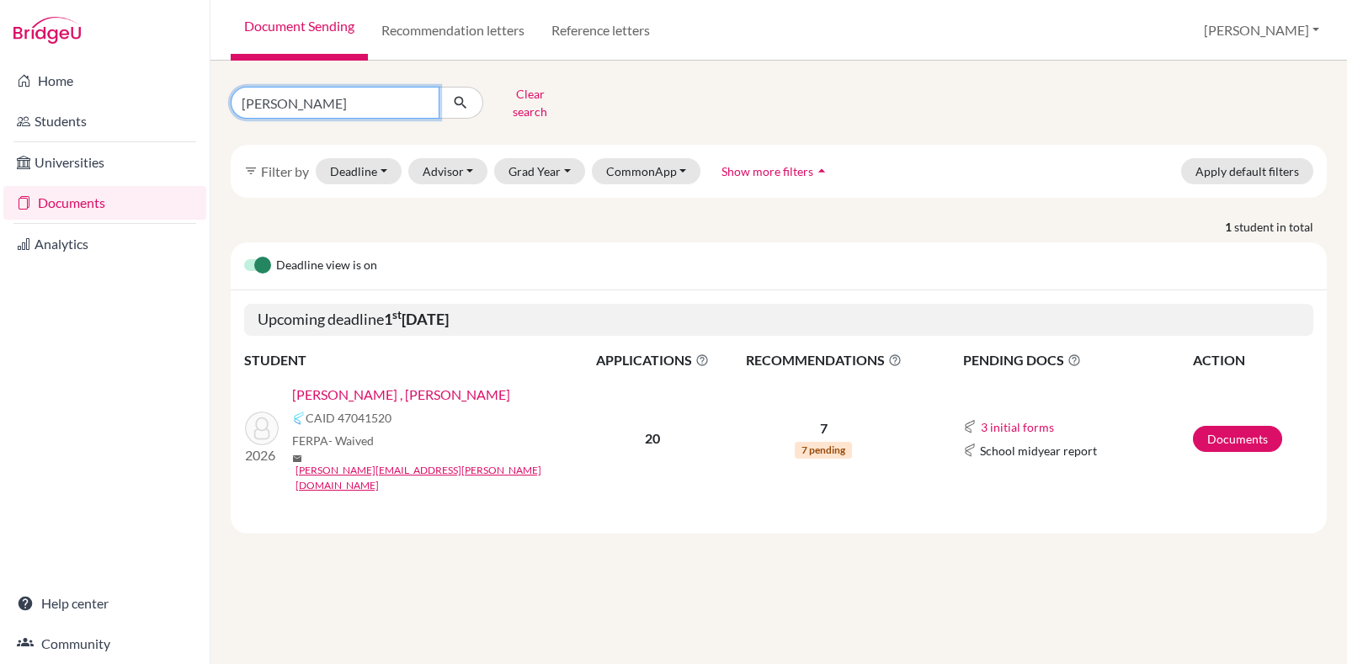
click at [383, 94] on input "dalvin" at bounding box center [335, 103] width 209 height 32
type input "d"
type input "pramit"
click at [453, 94] on icon "submit" at bounding box center [460, 102] width 17 height 17
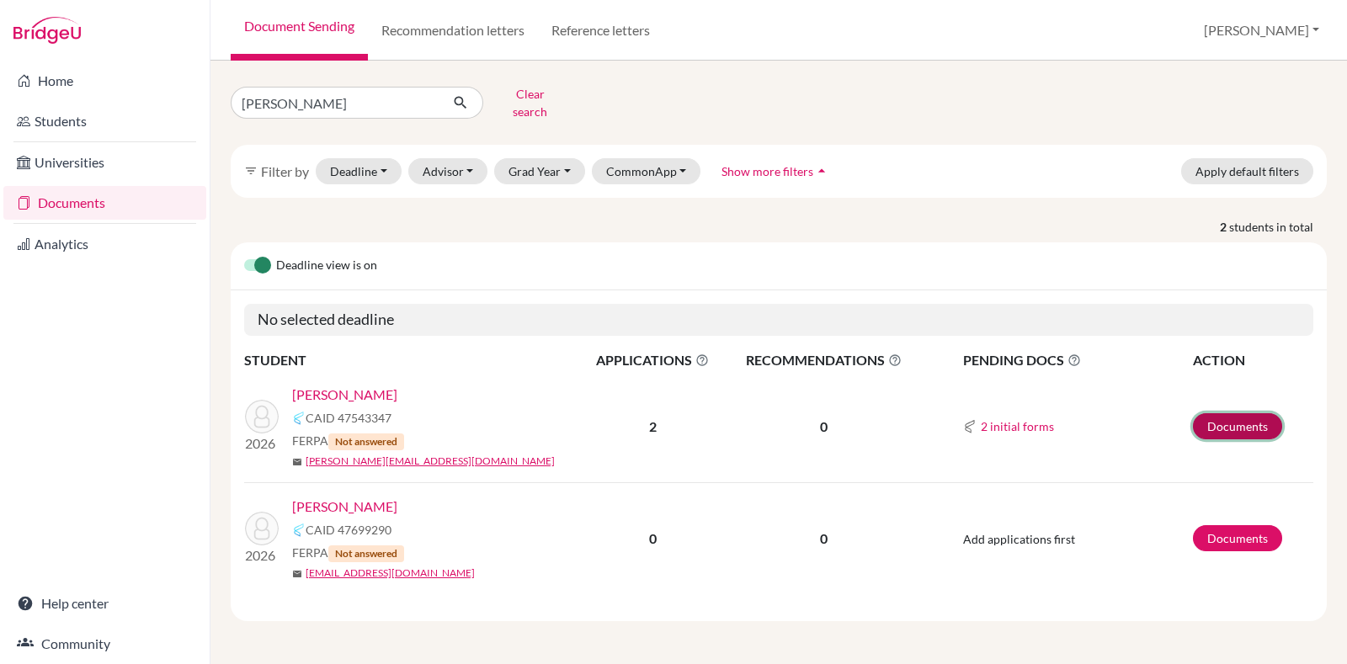
click at [1240, 420] on link "Documents" at bounding box center [1237, 426] width 89 height 26
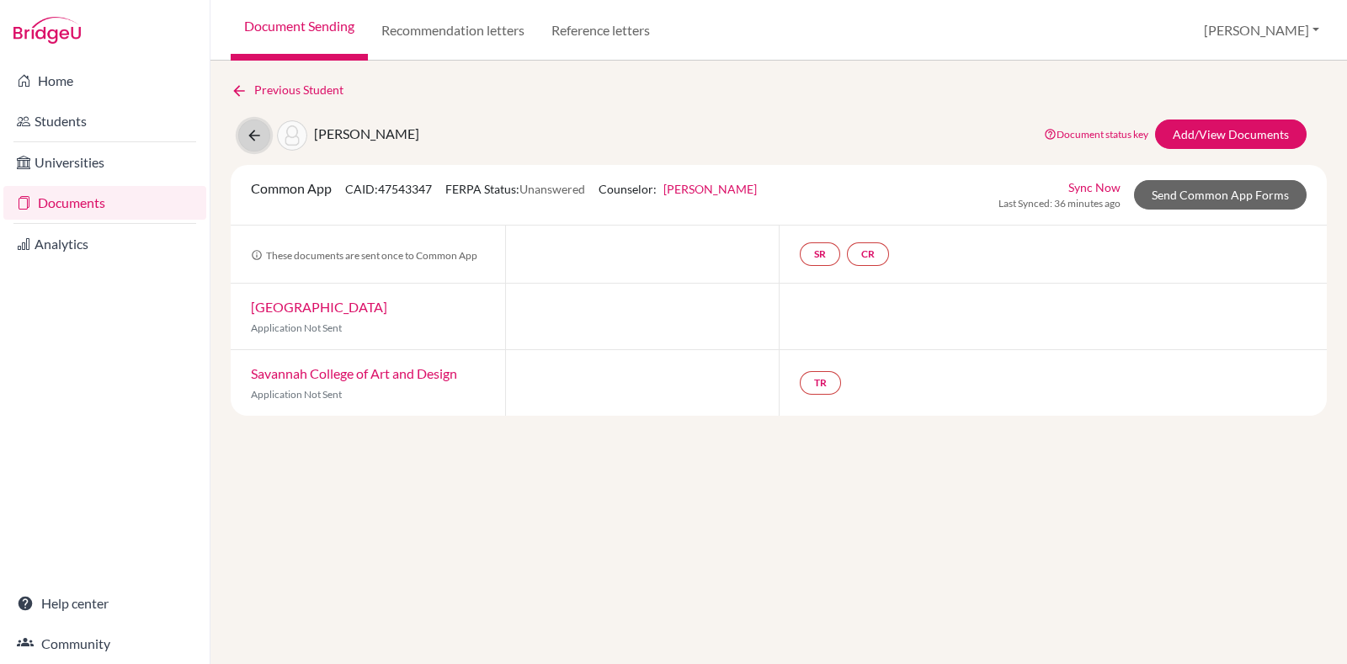
click at [241, 125] on button at bounding box center [254, 136] width 32 height 32
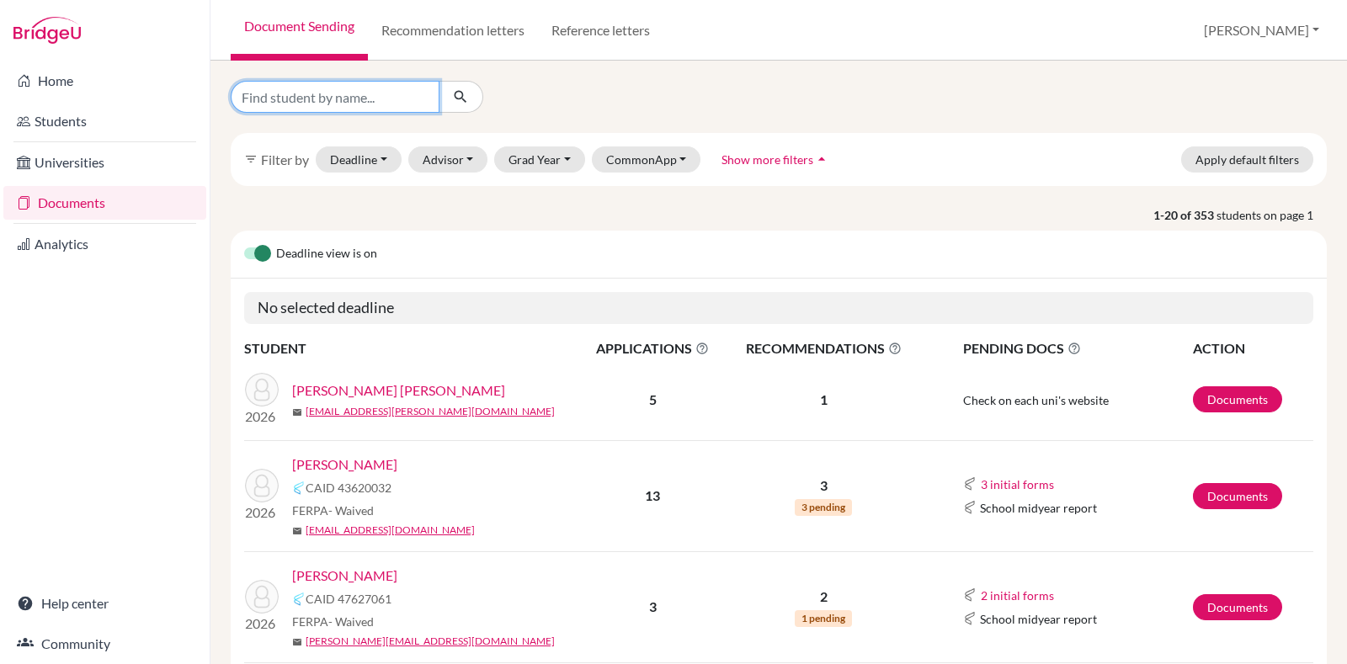
click at [387, 83] on input "Find student by name..." at bounding box center [335, 97] width 209 height 32
type input "[PERSON_NAME]"
click button "submit" at bounding box center [461, 97] width 45 height 32
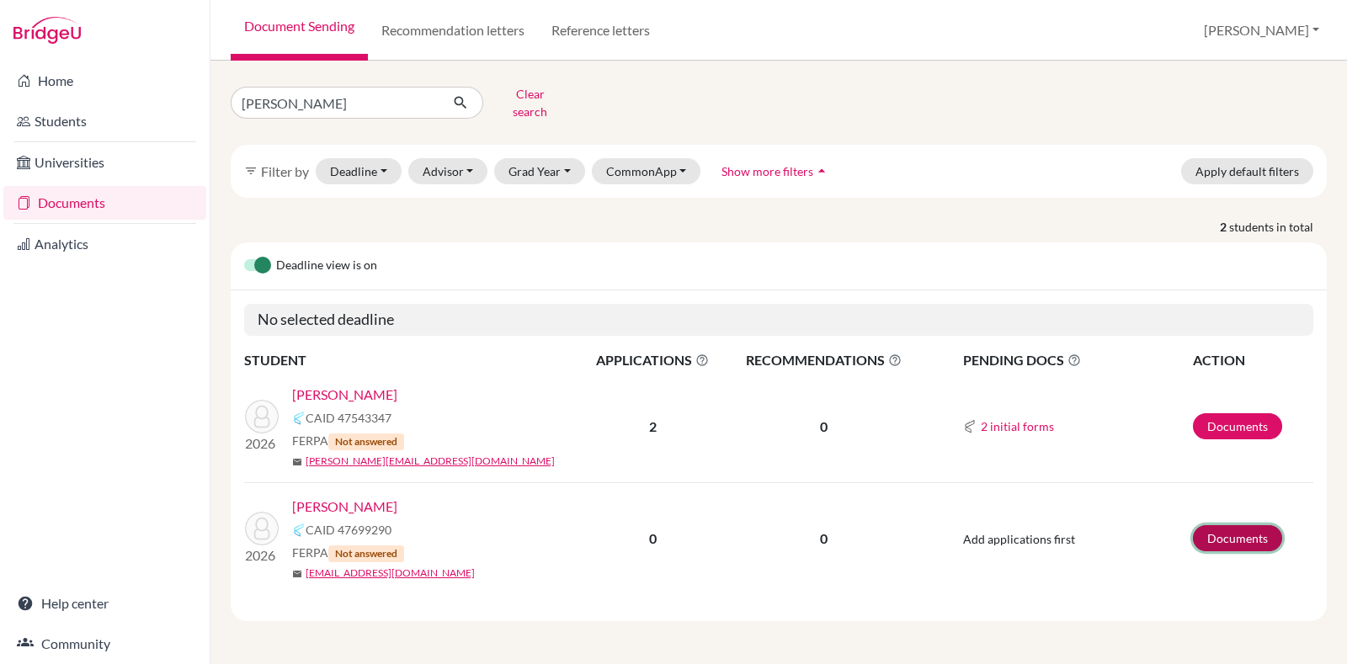
click at [1256, 526] on link "Documents" at bounding box center [1237, 538] width 89 height 26
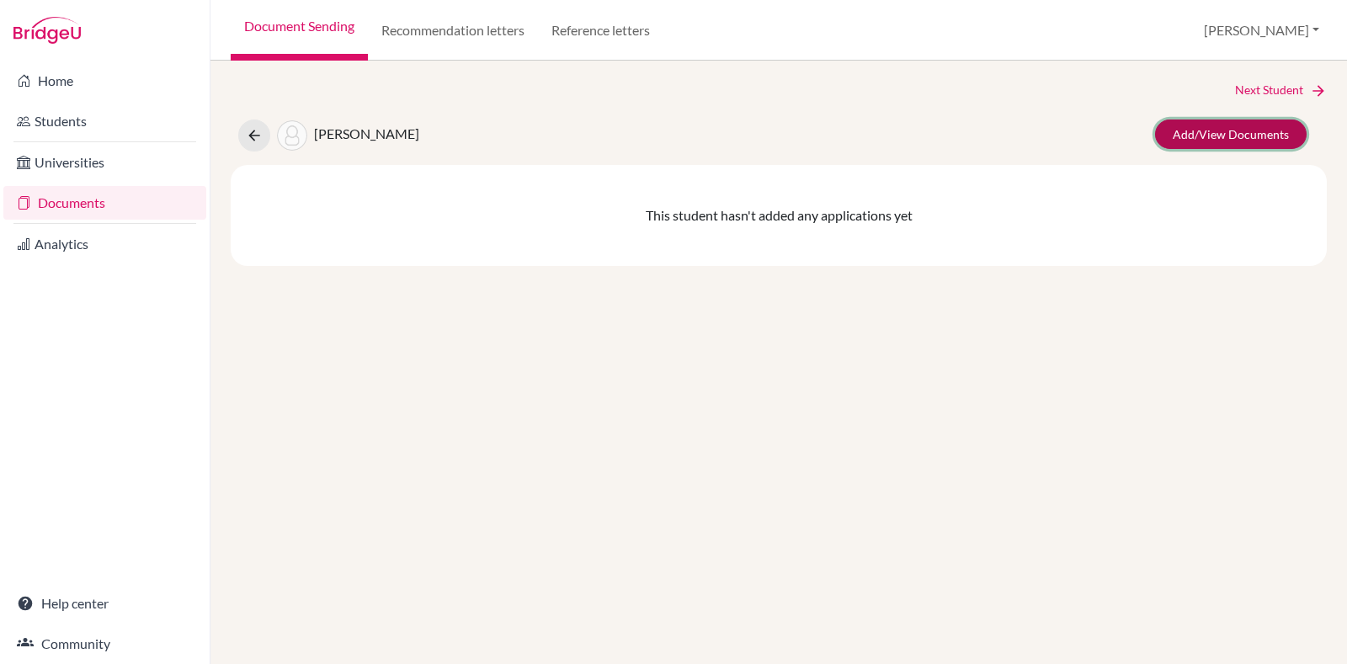
click at [1246, 141] on link "Add/View Documents" at bounding box center [1231, 134] width 152 height 29
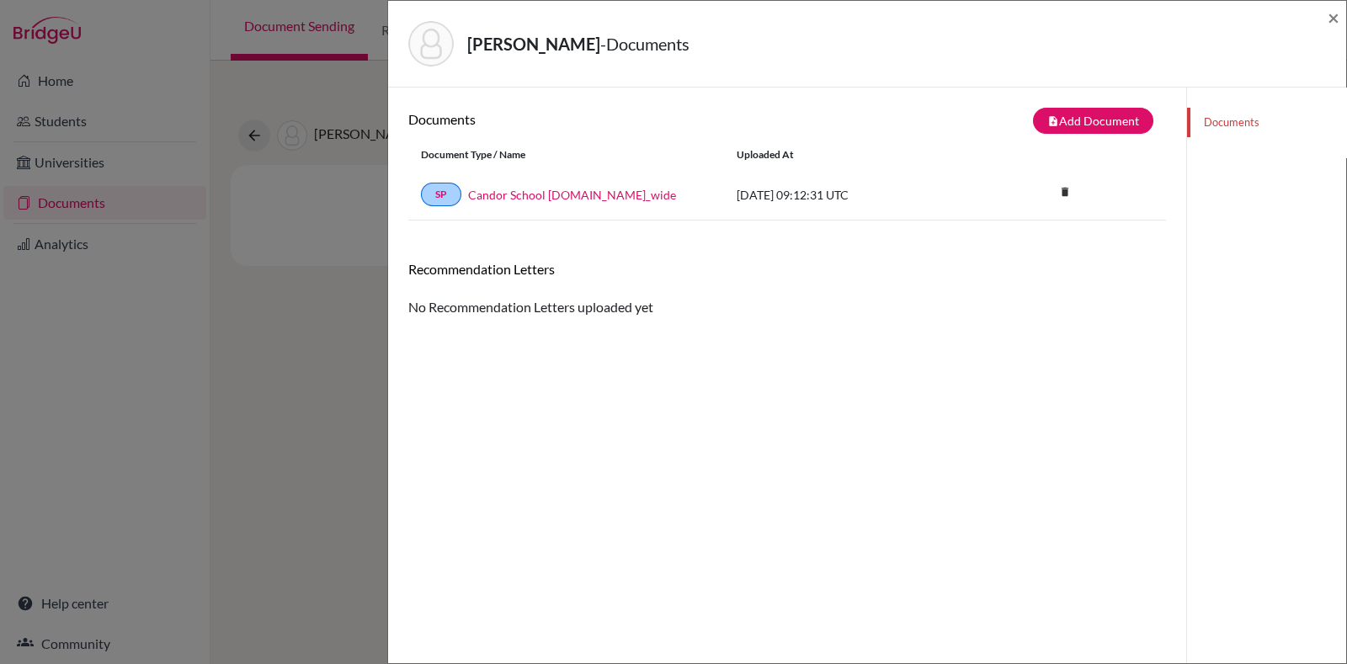
click at [205, 429] on div "[PERSON_NAME] - Documents × Documents note_add Add Document Document type Chang…" at bounding box center [673, 332] width 1347 height 664
click at [1335, 21] on span "×" at bounding box center [1334, 17] width 12 height 24
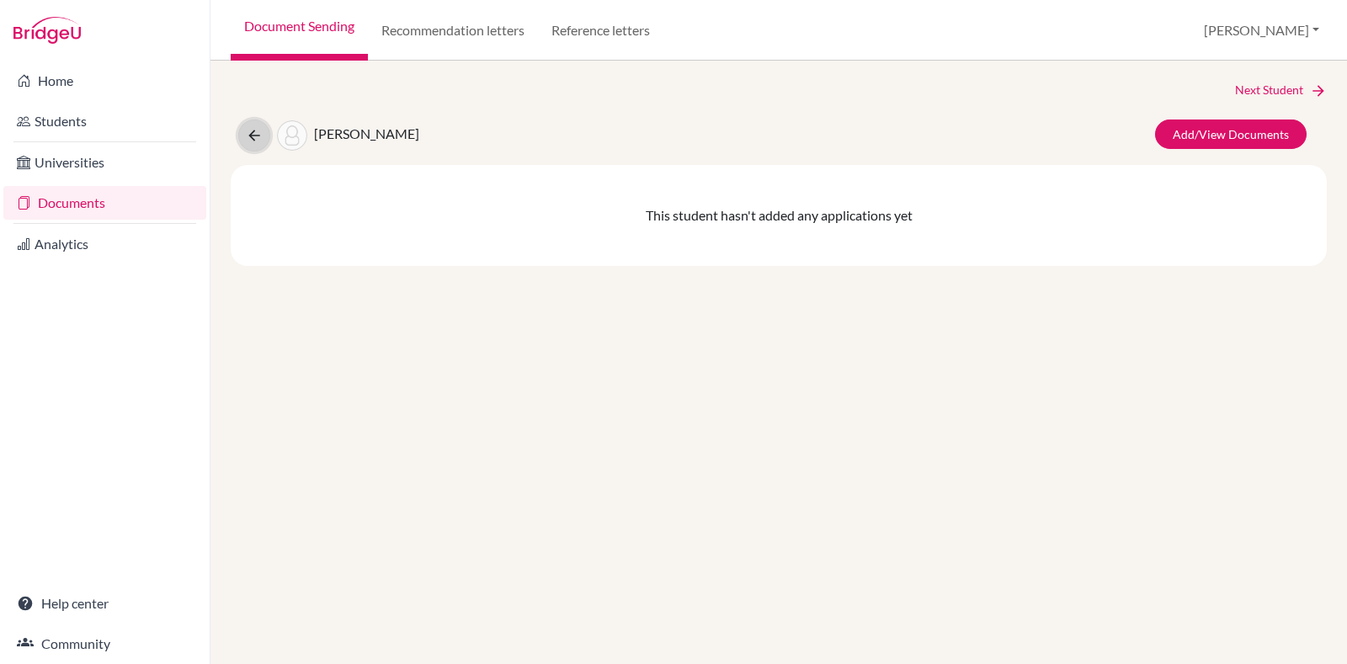
click at [264, 145] on button at bounding box center [254, 136] width 32 height 32
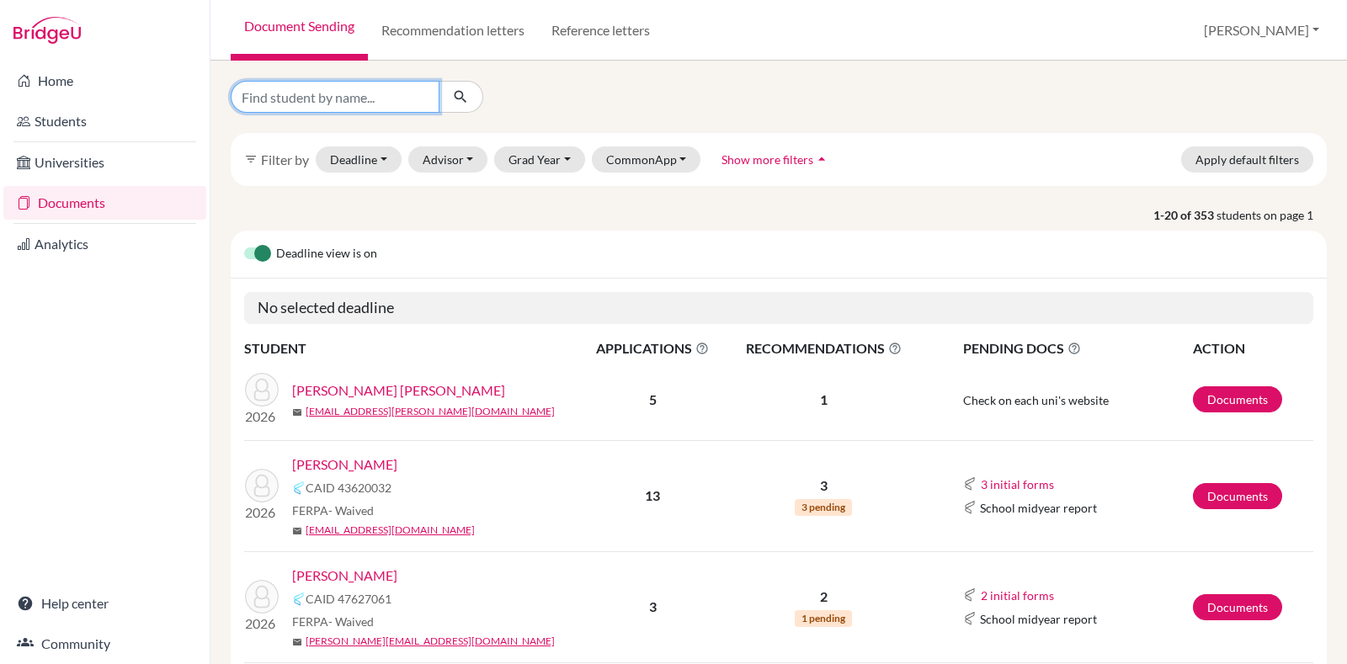
click at [327, 101] on input "Find student by name..." at bounding box center [335, 97] width 209 height 32
type input "pramit"
click button "submit" at bounding box center [461, 97] width 45 height 32
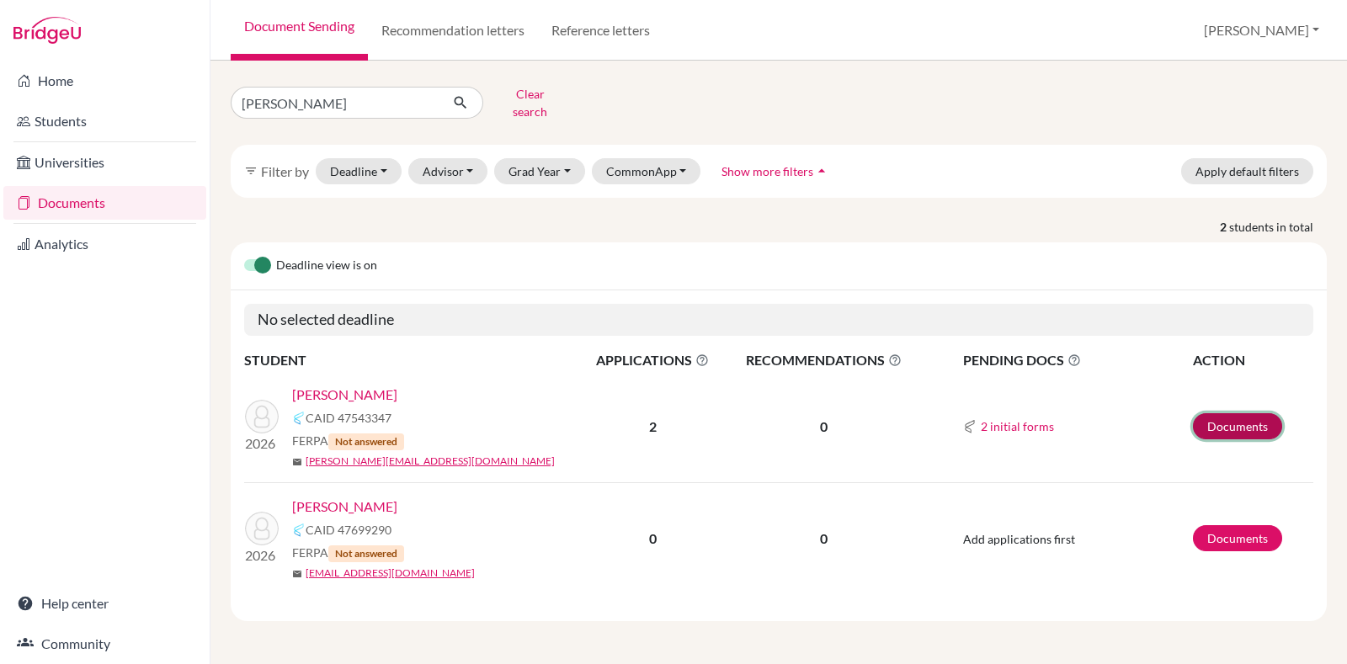
click at [1235, 414] on link "Documents" at bounding box center [1237, 426] width 89 height 26
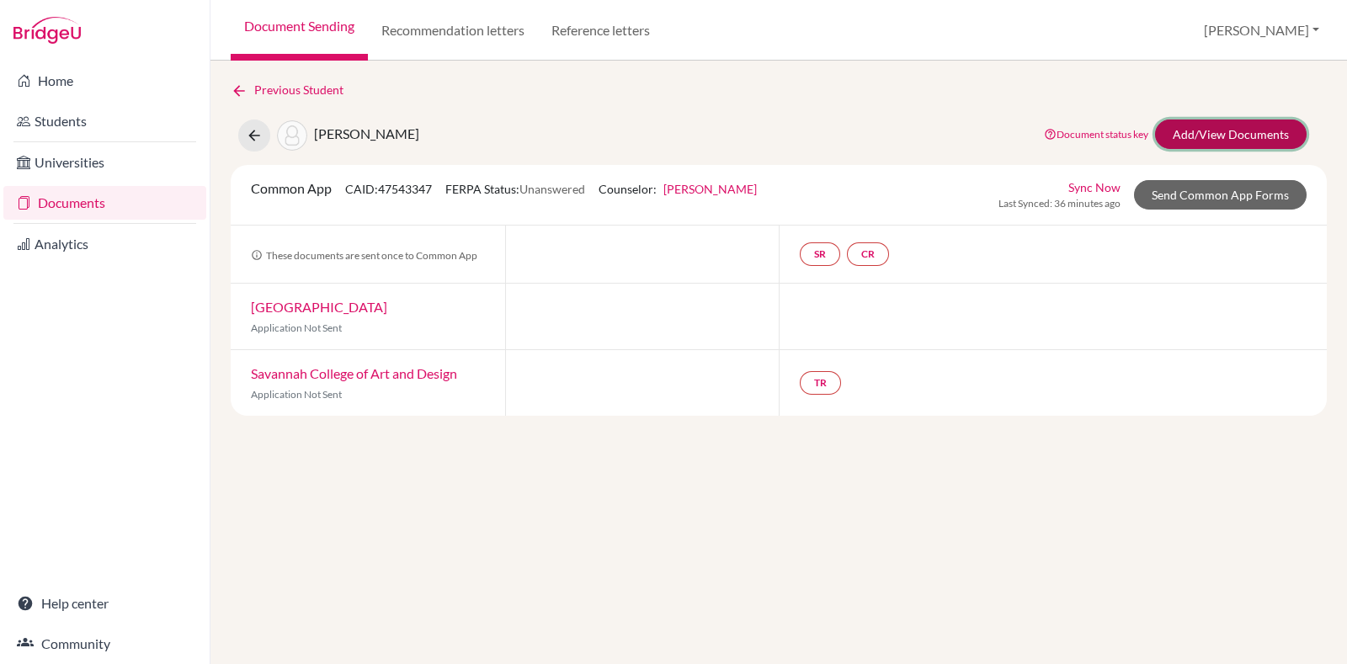
click at [1229, 129] on link "Add/View Documents" at bounding box center [1231, 134] width 152 height 29
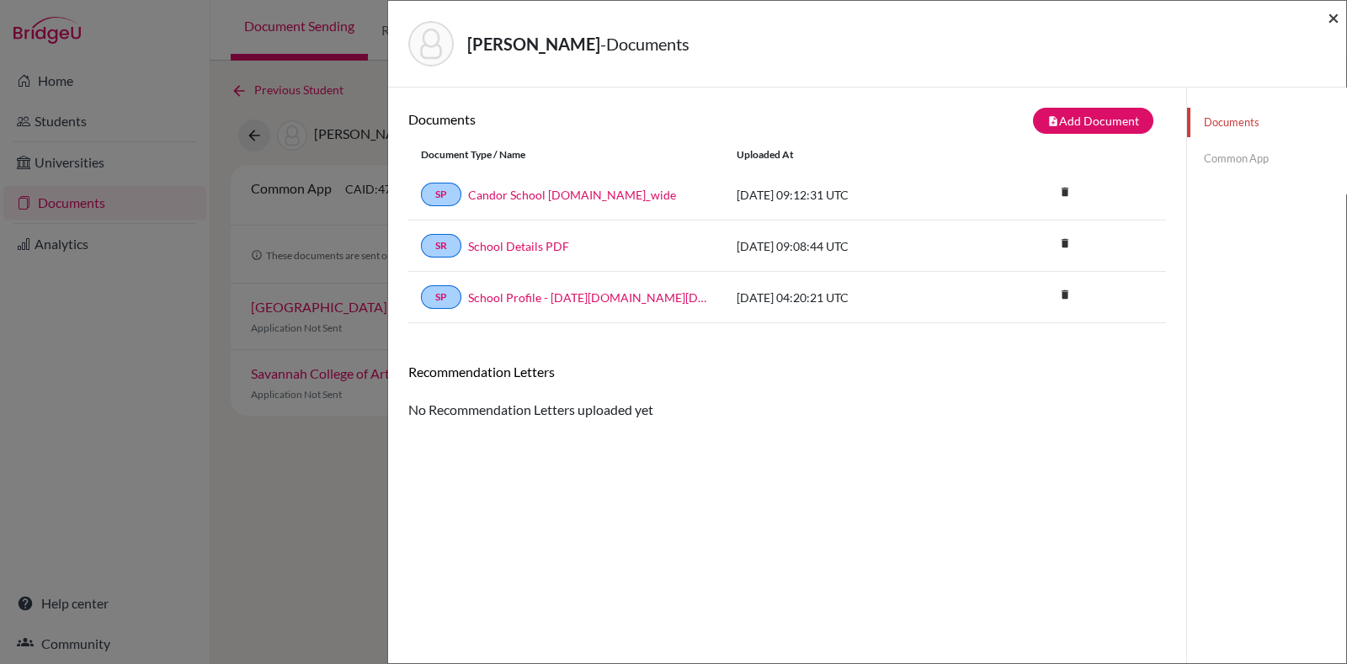
click at [1332, 19] on span "×" at bounding box center [1334, 17] width 12 height 24
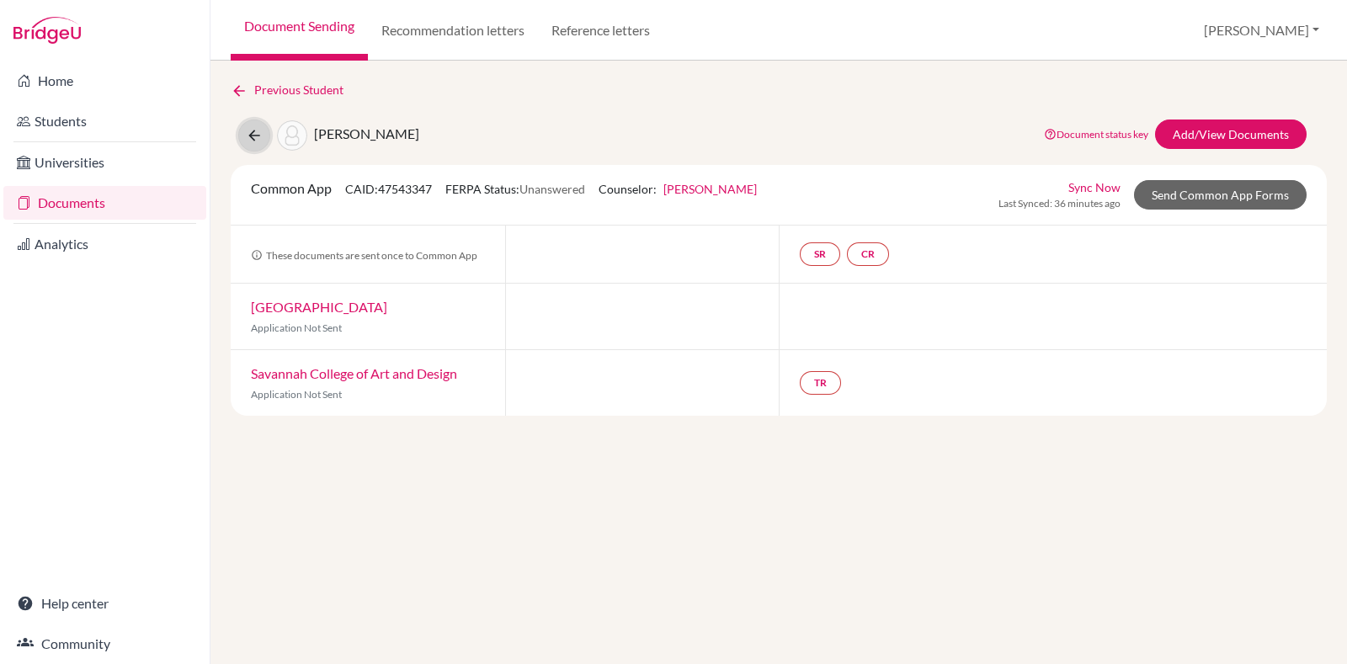
click at [248, 124] on button at bounding box center [254, 136] width 32 height 32
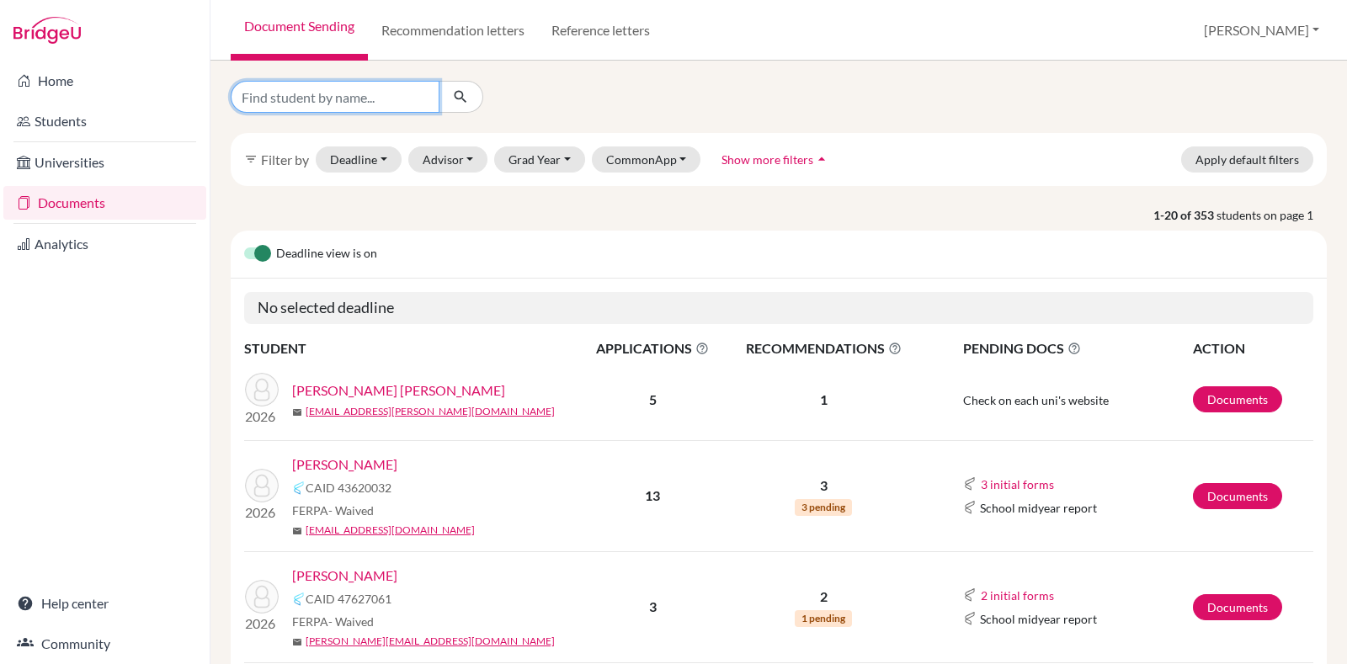
click at [355, 100] on input "Find student by name..." at bounding box center [335, 97] width 209 height 32
type input "[PERSON_NAME]"
click button "submit" at bounding box center [461, 97] width 45 height 32
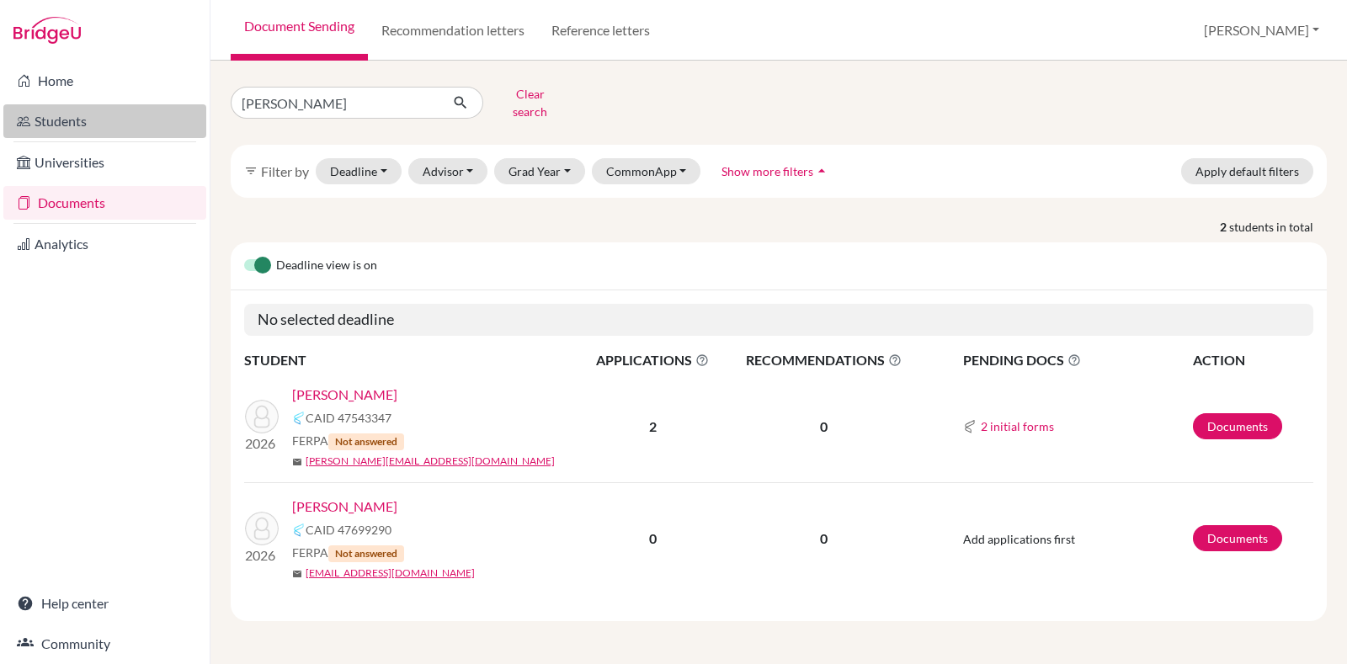
click at [107, 124] on link "Students" at bounding box center [104, 121] width 203 height 34
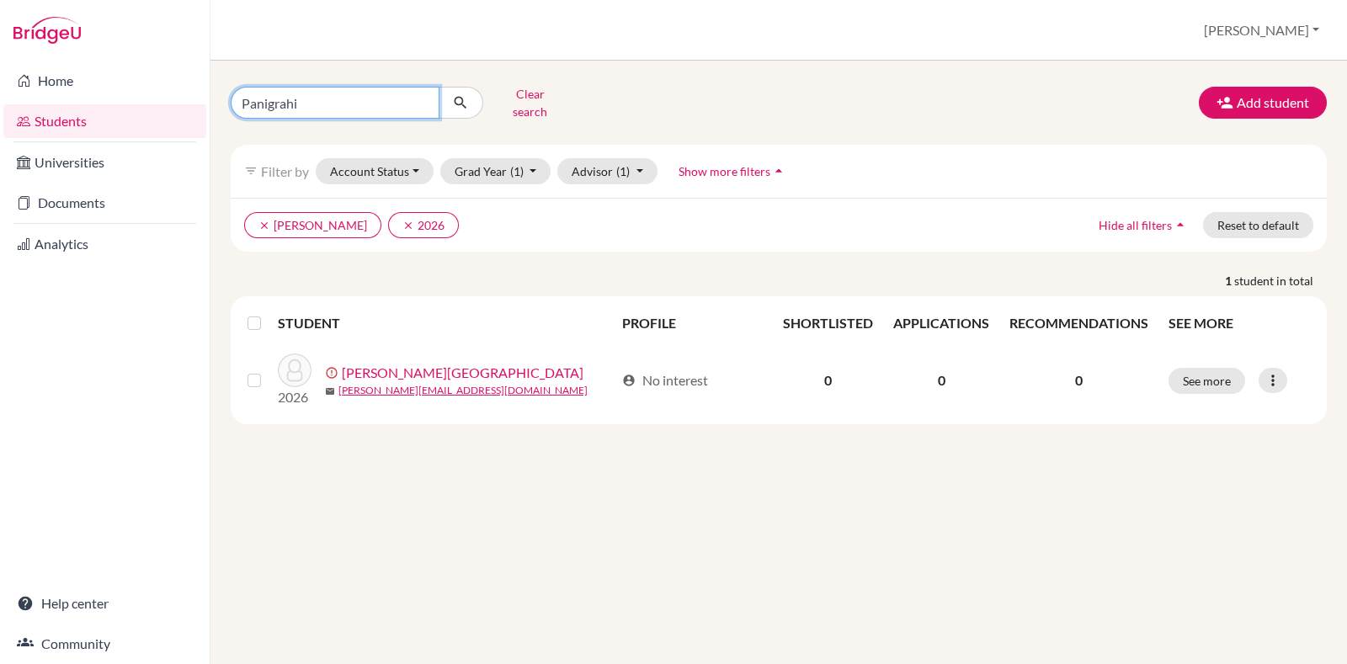
click at [383, 95] on input "Panigrahi" at bounding box center [335, 103] width 209 height 32
type input "[PERSON_NAME]"
click button "submit" at bounding box center [461, 103] width 45 height 32
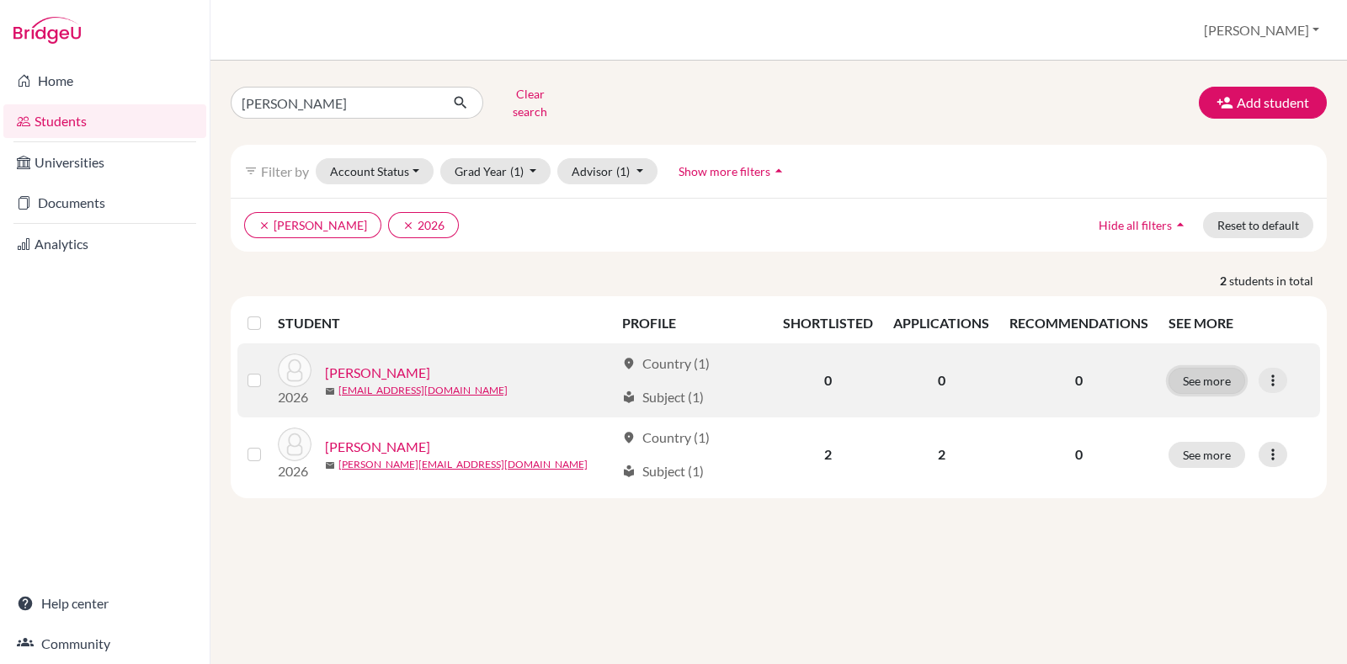
click at [1223, 368] on button "See more" at bounding box center [1207, 381] width 77 height 26
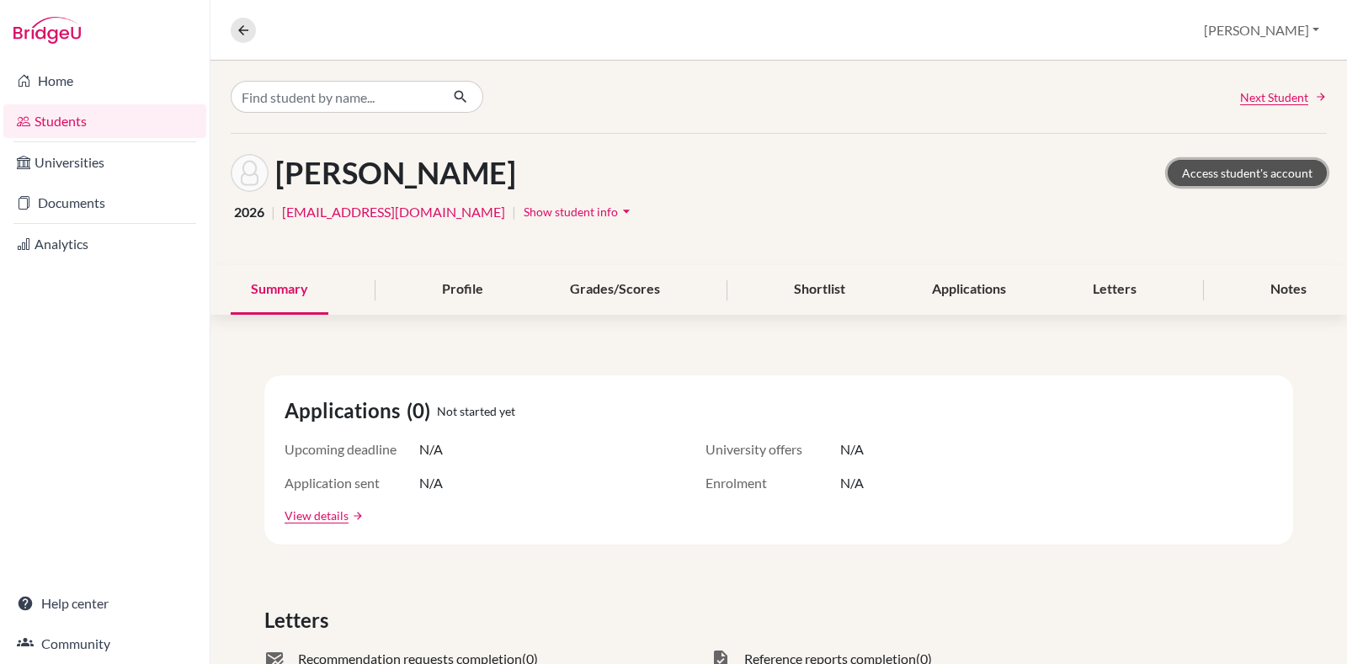
click at [1261, 170] on link "Access student's account" at bounding box center [1247, 173] width 159 height 26
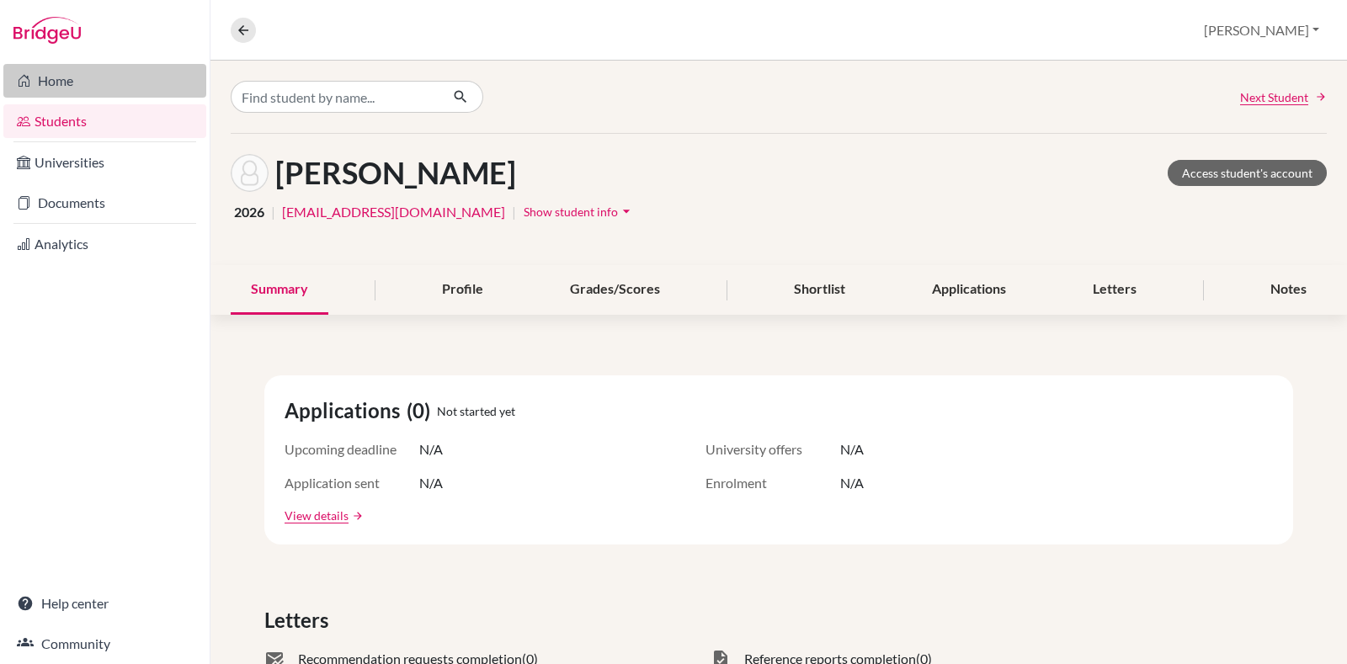
click at [79, 64] on link "Home" at bounding box center [104, 81] width 203 height 34
